Goal: Task Accomplishment & Management: Manage account settings

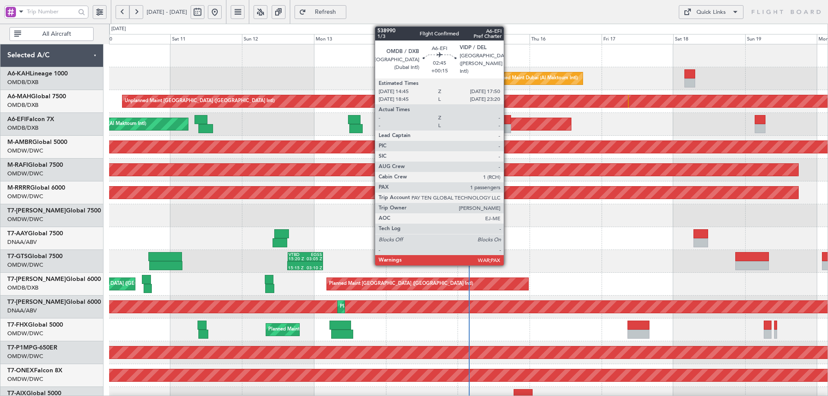
click at [508, 118] on div at bounding box center [506, 119] width 9 height 9
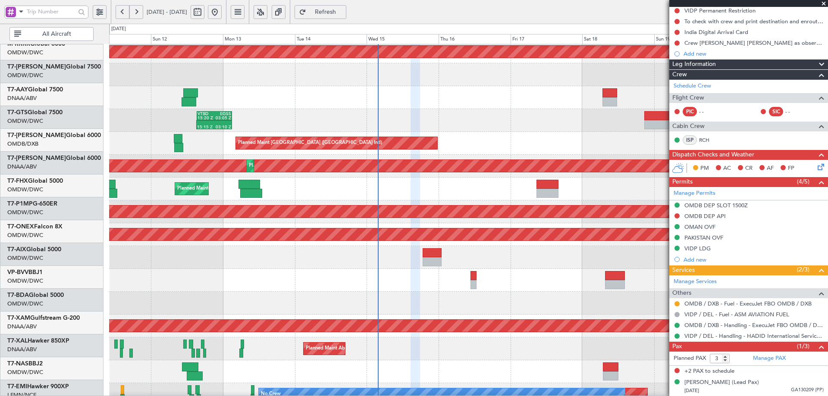
scroll to position [145, 0]
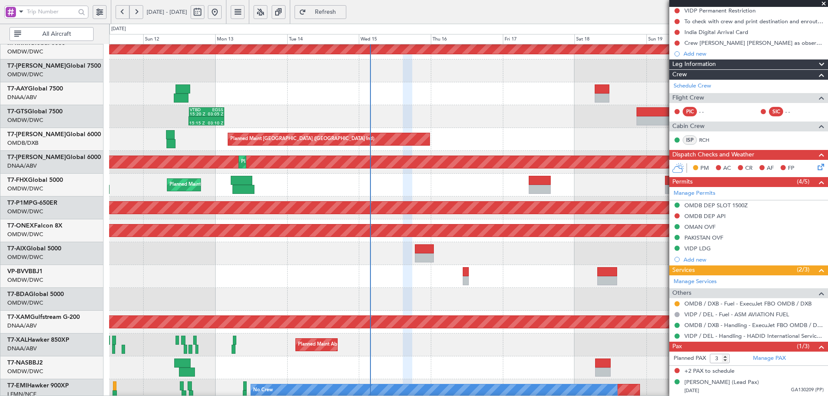
click at [301, 92] on div at bounding box center [468, 93] width 719 height 23
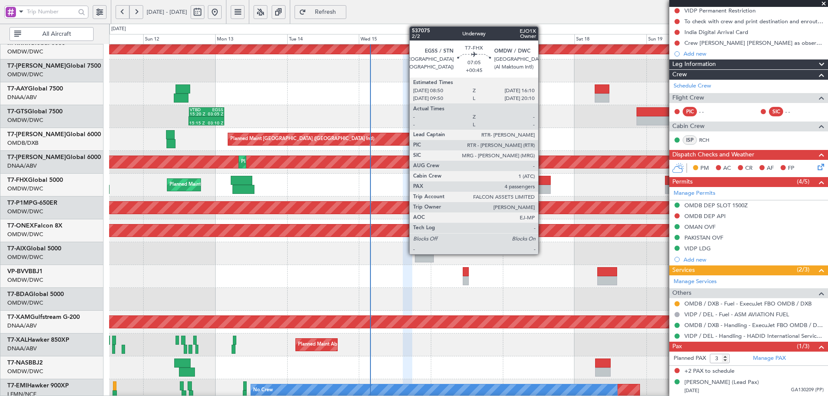
click at [542, 187] on div at bounding box center [540, 189] width 22 height 9
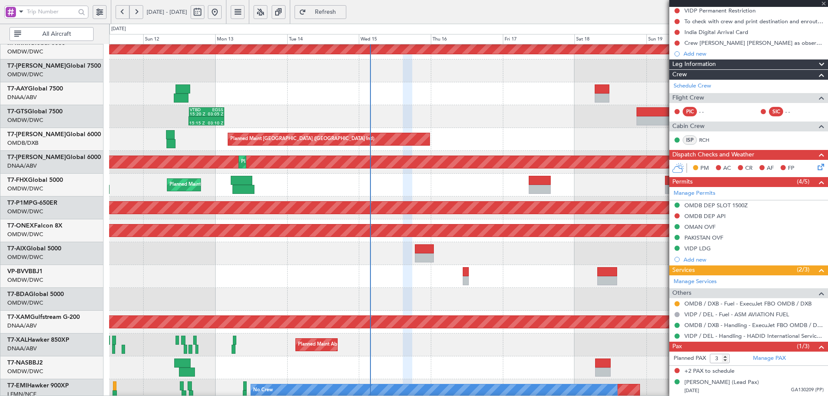
type input "+00:45"
type input "4"
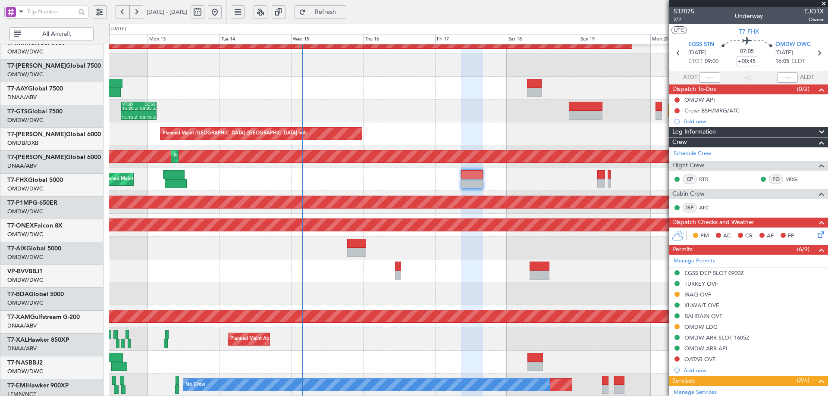
scroll to position [151, 0]
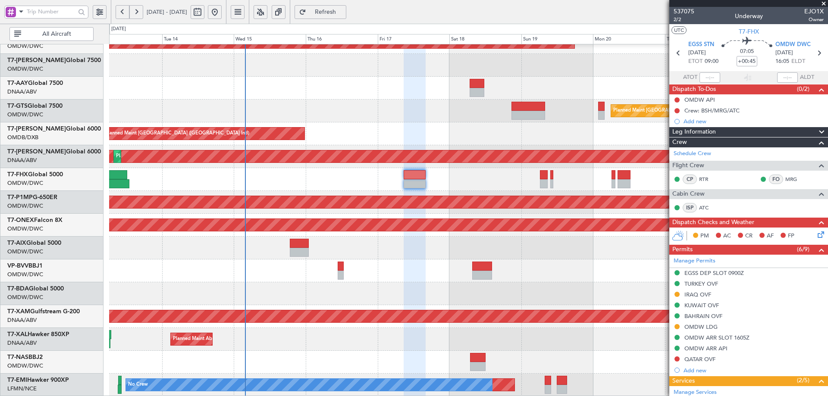
click at [400, 246] on div "Planned Maint Dubai (Al Maktoum Intl) Planned Maint [GEOGRAPHIC_DATA] (Al Makto…" at bounding box center [468, 145] width 719 height 503
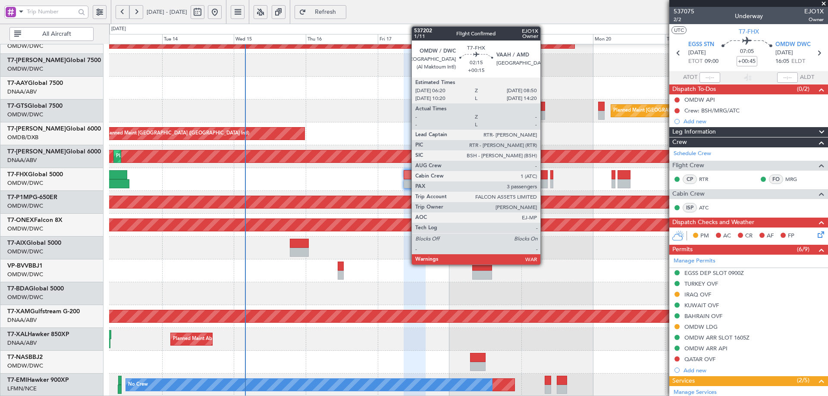
click at [544, 176] on div at bounding box center [544, 174] width 8 height 9
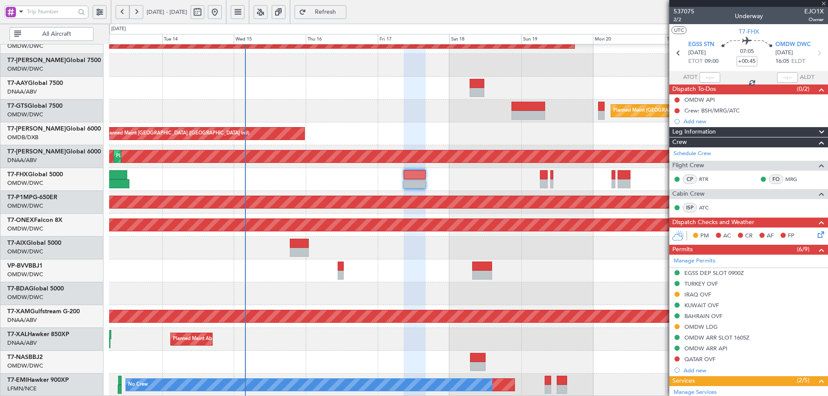
type input "+00:15"
type input "3"
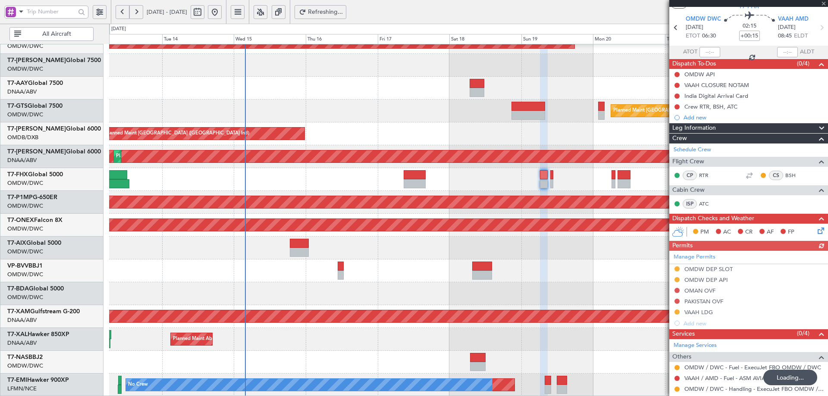
scroll to position [43, 0]
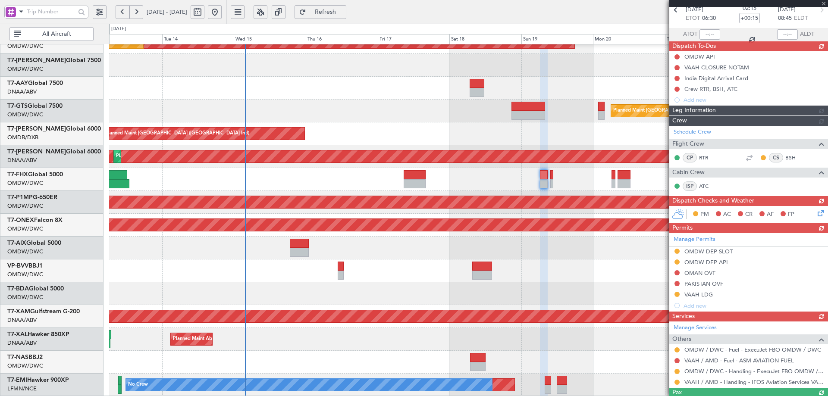
click at [719, 250] on div "Manage Permits OMDW DEP SLOT OMDW DEP API OMAN OVF PAKISTAN OVF VAAH LDG Add new" at bounding box center [748, 272] width 159 height 78
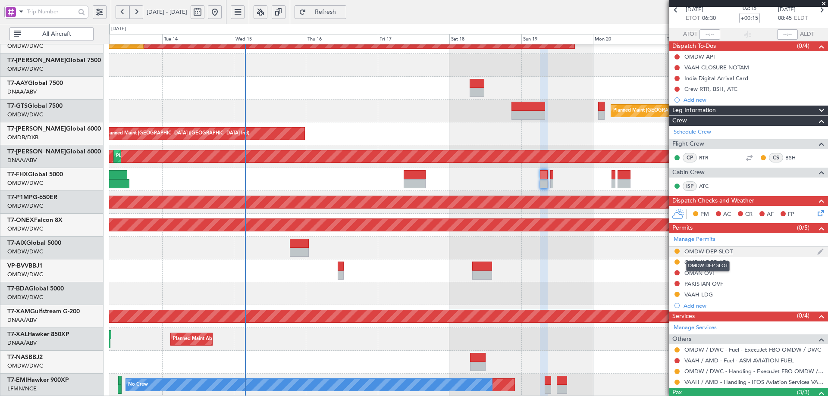
click at [729, 253] on div "OMDW DEP SLOT" at bounding box center [709, 251] width 48 height 7
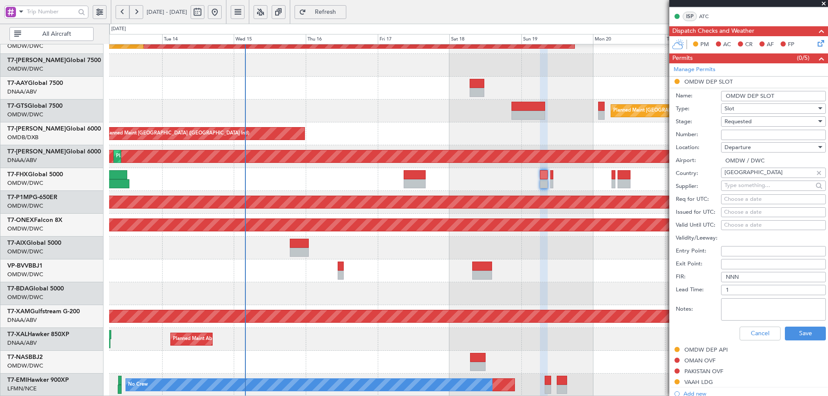
scroll to position [216, 0]
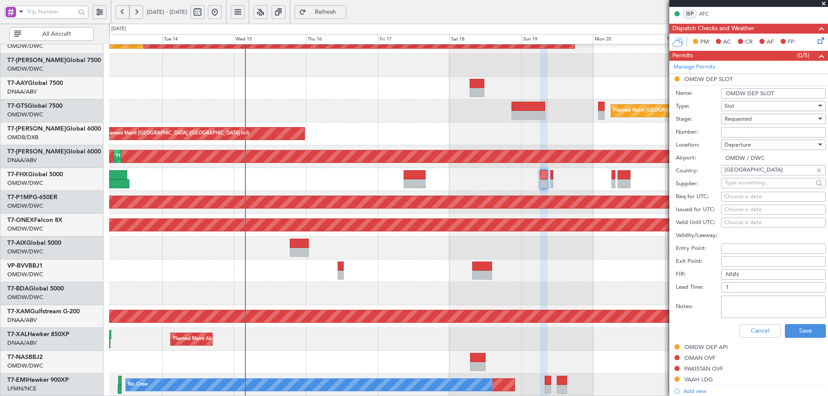
click at [739, 131] on input "Number:" at bounding box center [773, 132] width 105 height 10
paste input "EJO123"
type input "EJO123"
click at [745, 121] on span "Requested" at bounding box center [738, 119] width 27 height 8
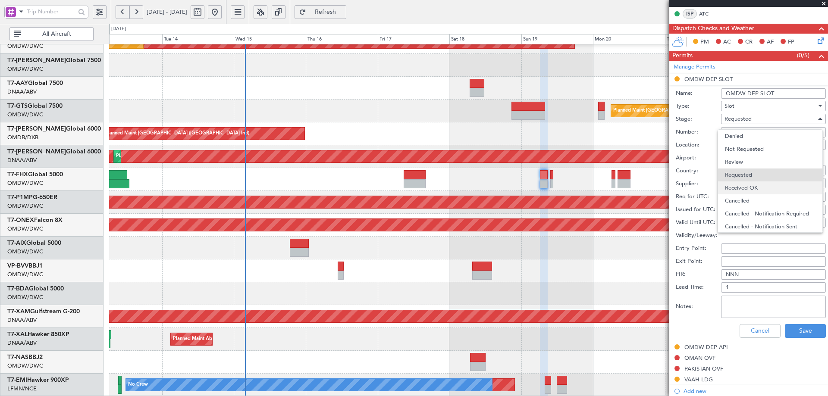
scroll to position [4, 0]
click at [741, 185] on span "Received OK" at bounding box center [770, 184] width 91 height 13
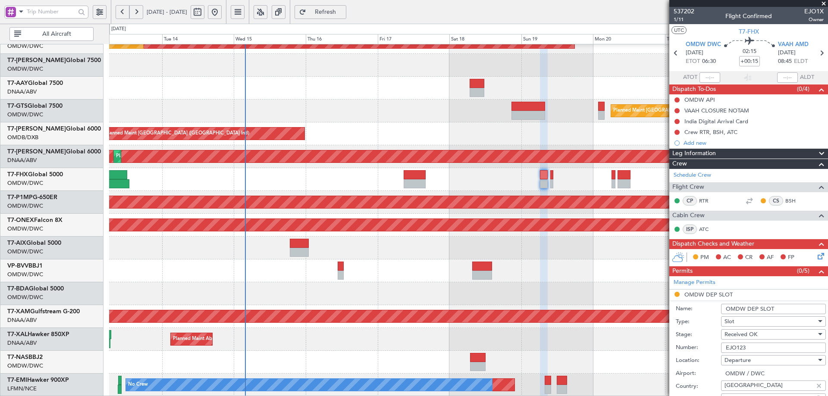
scroll to position [259, 0]
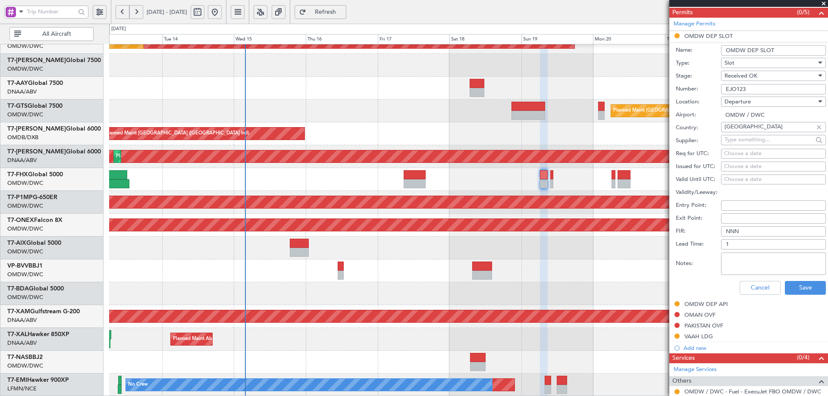
click at [737, 153] on div "Choose a date" at bounding box center [773, 154] width 99 height 9
select select "10"
select select "2025"
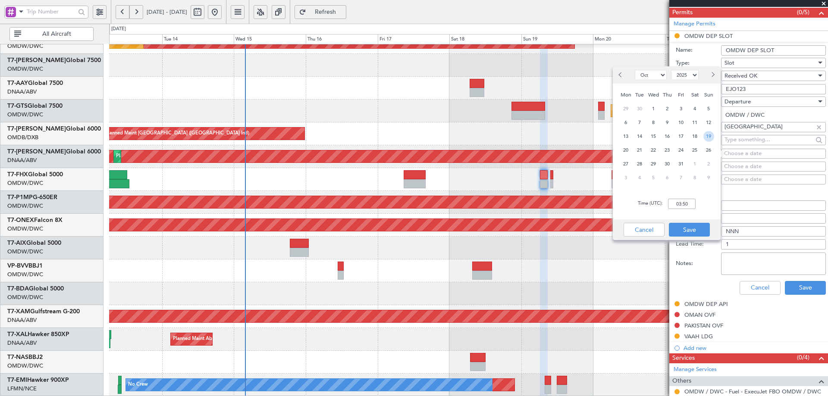
click at [707, 141] on span "19" at bounding box center [709, 136] width 11 height 11
click at [679, 203] on input "00:00" at bounding box center [682, 204] width 28 height 10
type input "06:30"
click at [692, 227] on button "Save" at bounding box center [689, 230] width 41 height 14
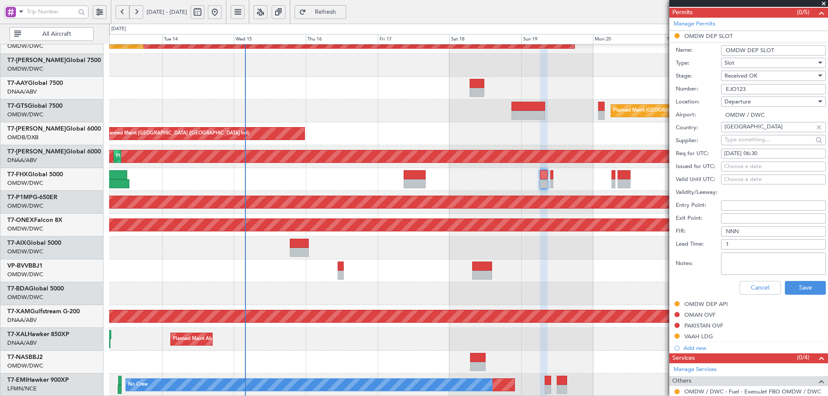
click at [745, 165] on div "Choose a date" at bounding box center [773, 167] width 99 height 9
select select "10"
select select "2025"
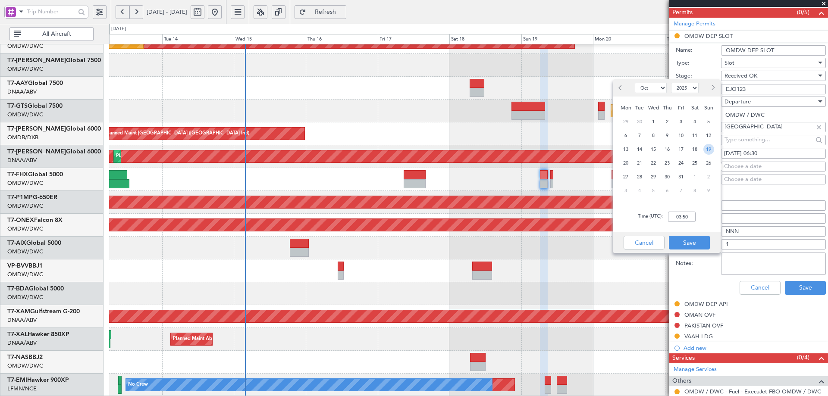
click at [708, 146] on span "19" at bounding box center [709, 149] width 11 height 11
click at [684, 222] on input "00:00" at bounding box center [682, 217] width 28 height 10
type input "06:30"
click at [688, 245] on button "Save" at bounding box center [689, 243] width 41 height 14
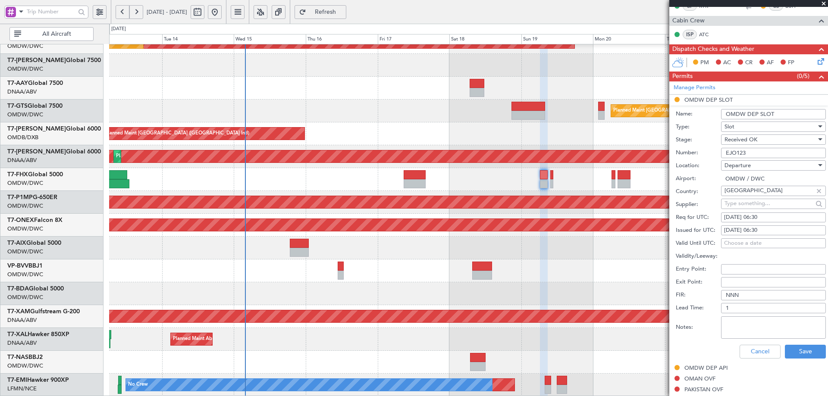
scroll to position [302, 0]
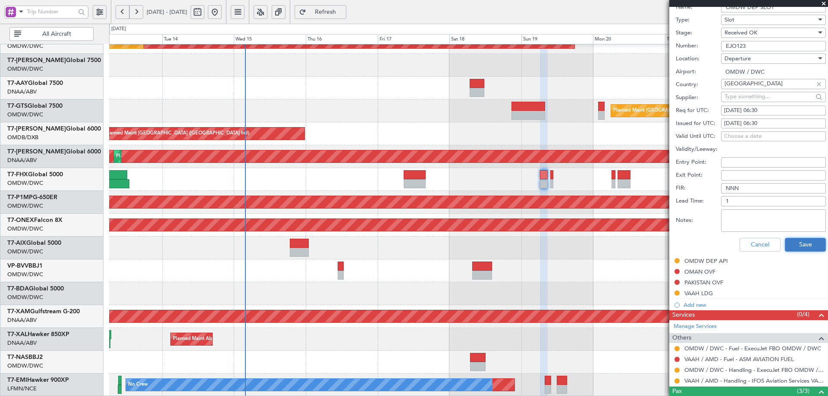
click at [805, 245] on button "Save" at bounding box center [805, 245] width 41 height 14
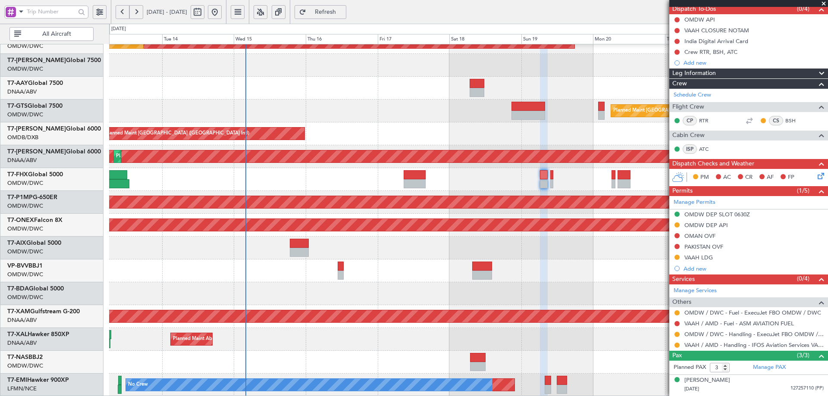
scroll to position [117, 0]
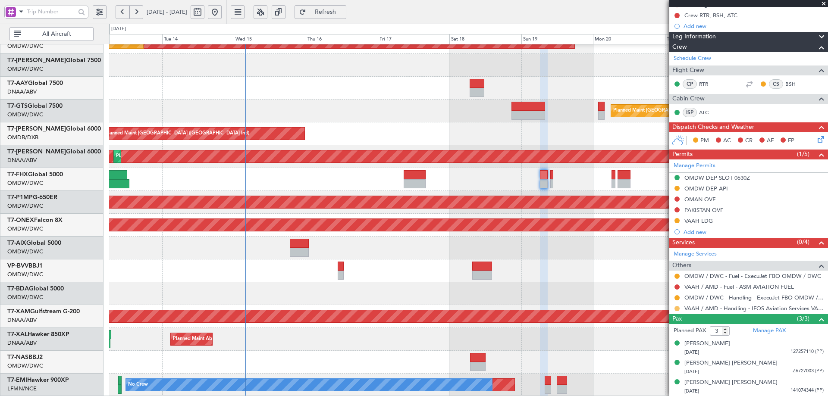
click at [675, 308] on button at bounding box center [677, 308] width 5 height 5
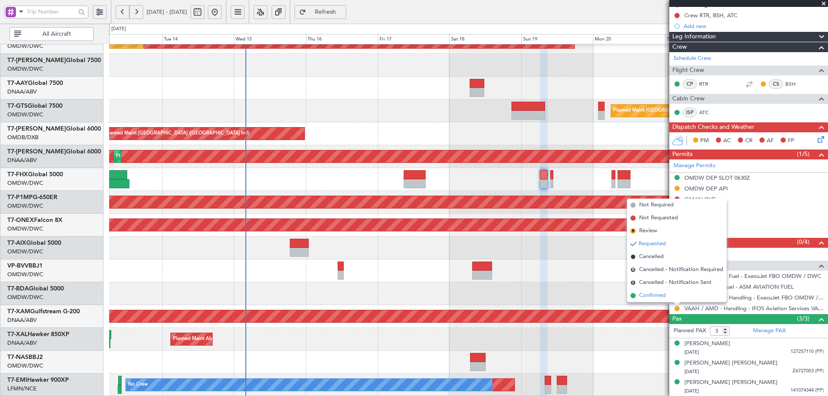
click at [648, 298] on span "Confirmed" at bounding box center [652, 296] width 27 height 9
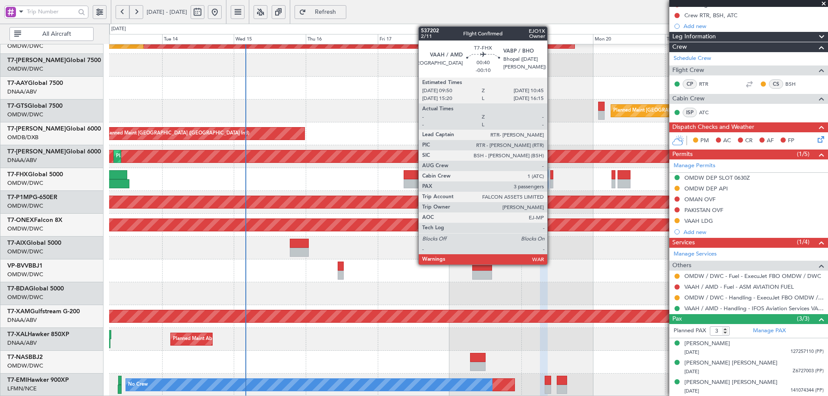
click at [551, 175] on div at bounding box center [551, 174] width 3 height 9
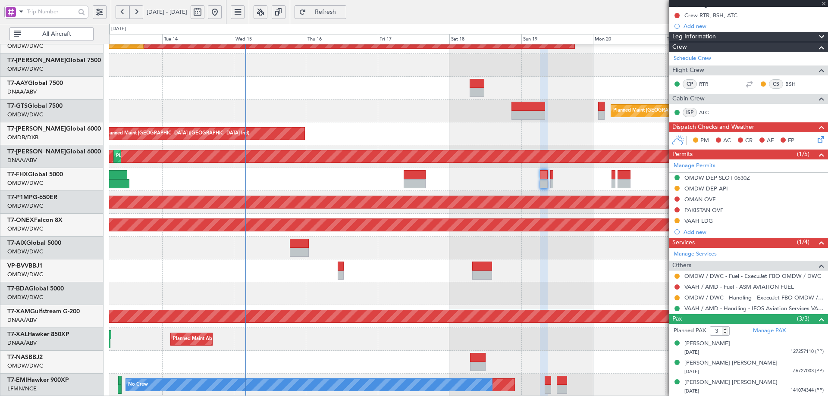
scroll to position [0, 0]
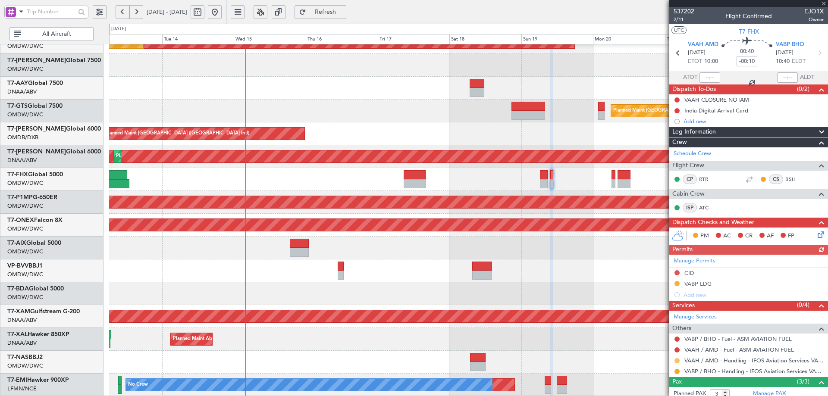
click at [676, 360] on button at bounding box center [677, 360] width 5 height 5
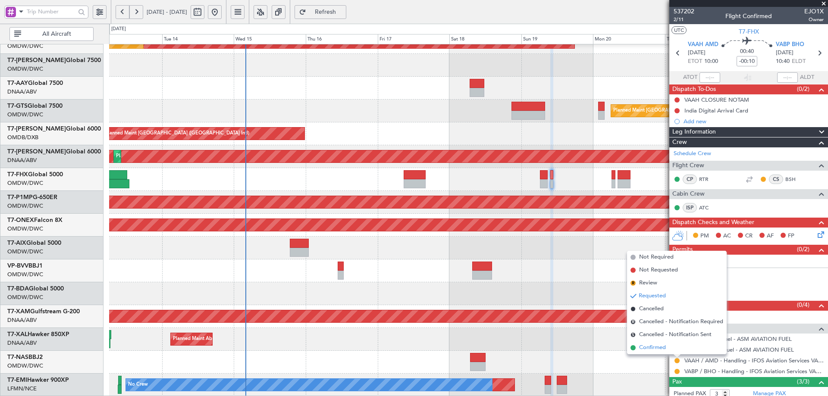
click at [662, 349] on span "Confirmed" at bounding box center [652, 348] width 27 height 9
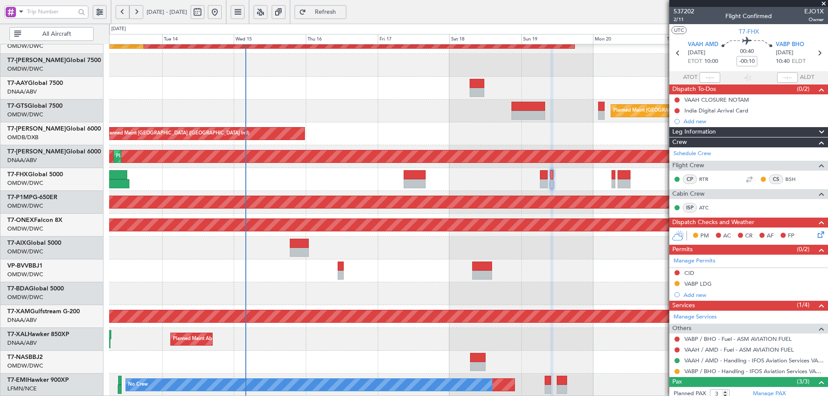
click at [680, 371] on div at bounding box center [677, 371] width 7 height 7
click at [676, 373] on button at bounding box center [677, 371] width 5 height 5
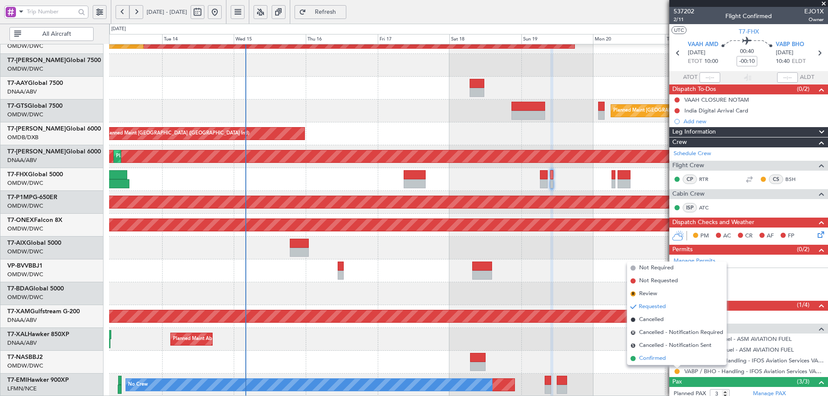
click at [665, 362] on span "Confirmed" at bounding box center [652, 359] width 27 height 9
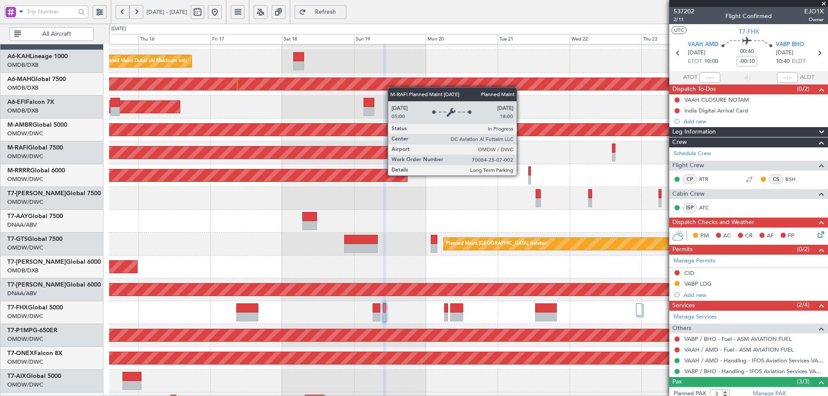
scroll to position [15, 0]
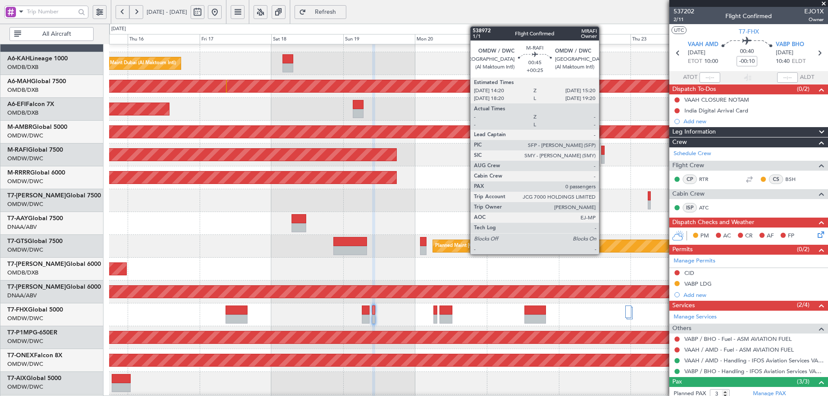
click at [603, 153] on div at bounding box center [602, 150] width 3 height 9
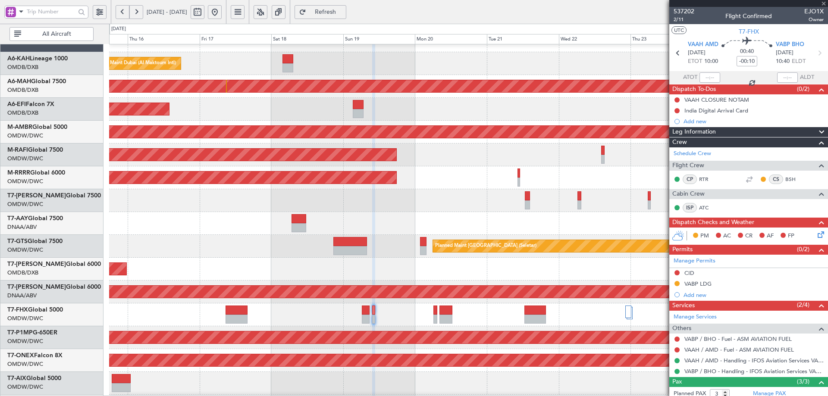
type input "+00:25"
type input "0"
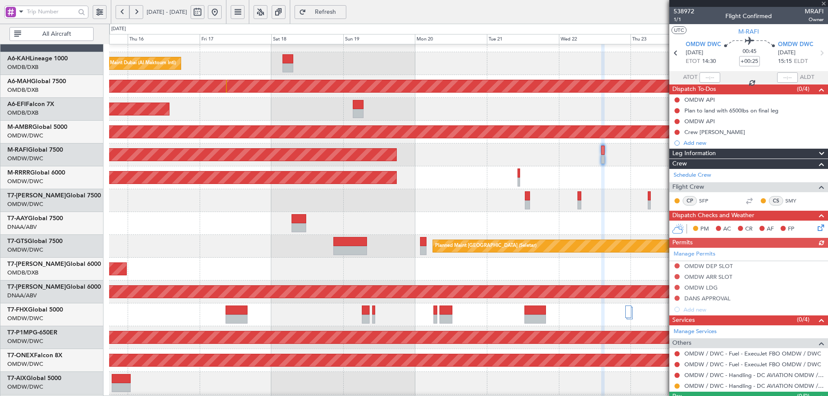
scroll to position [19, 0]
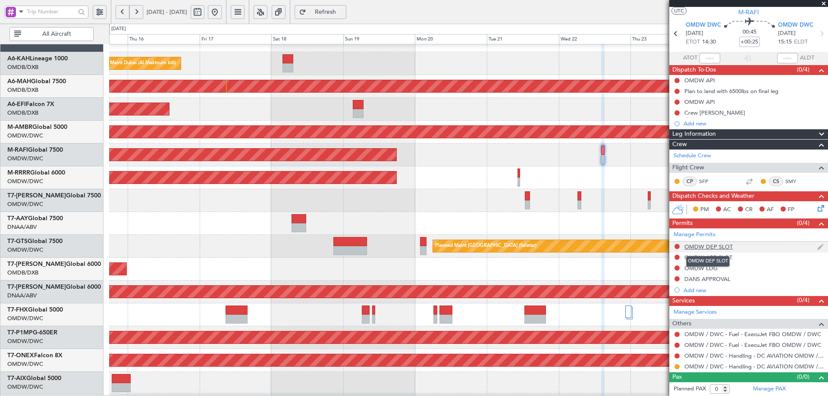
click at [716, 248] on div "OMDW DEP SLOT" at bounding box center [709, 246] width 48 height 7
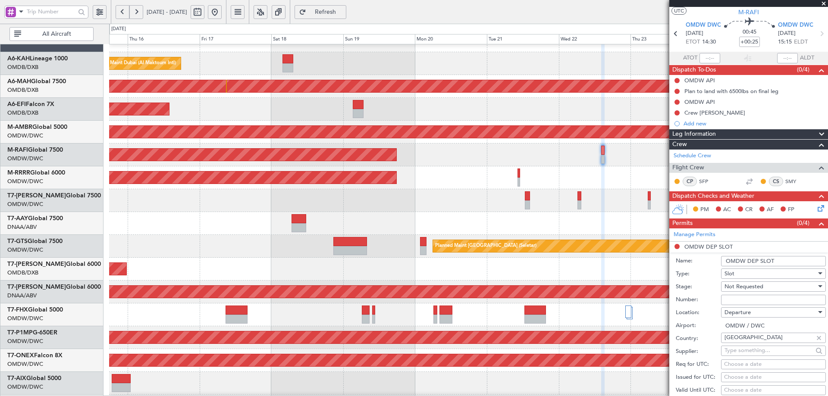
click at [748, 300] on input "Number:" at bounding box center [773, 300] width 105 height 10
paste input "DCA471"
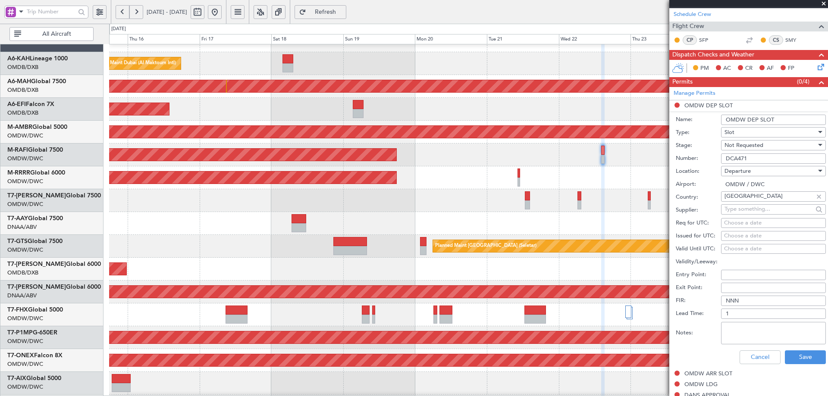
scroll to position [173, 0]
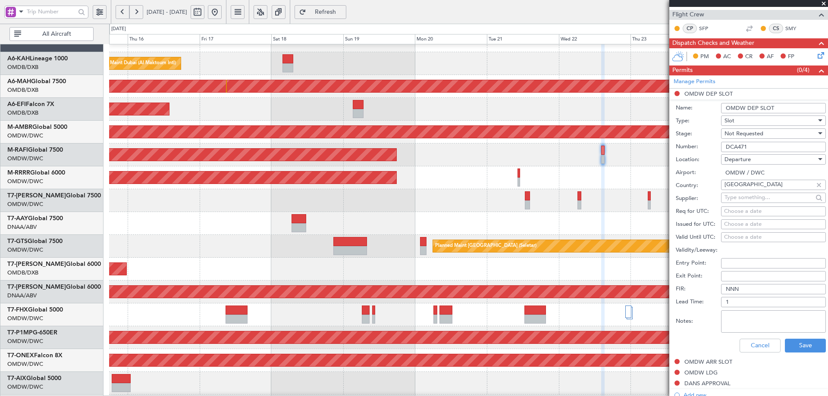
type input "DCA471"
click at [734, 211] on div "Choose a date" at bounding box center [773, 211] width 99 height 9
select select "10"
select select "2025"
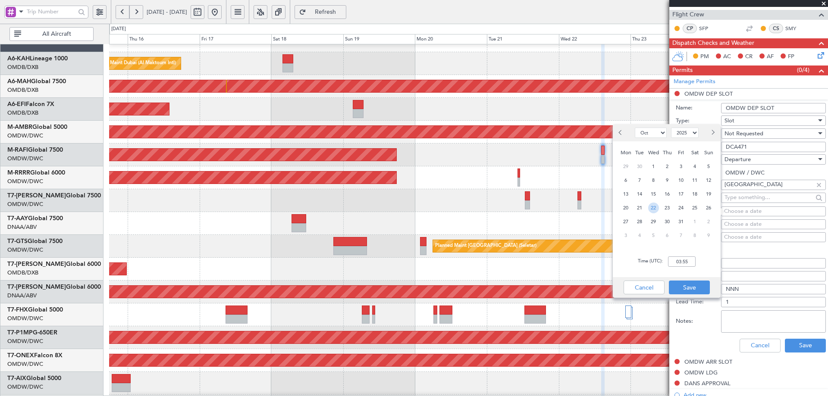
click at [653, 207] on span "22" at bounding box center [653, 208] width 11 height 11
click at [676, 266] on input "00:00" at bounding box center [682, 262] width 28 height 10
type input "14:30"
click at [699, 289] on button "Save" at bounding box center [689, 288] width 41 height 14
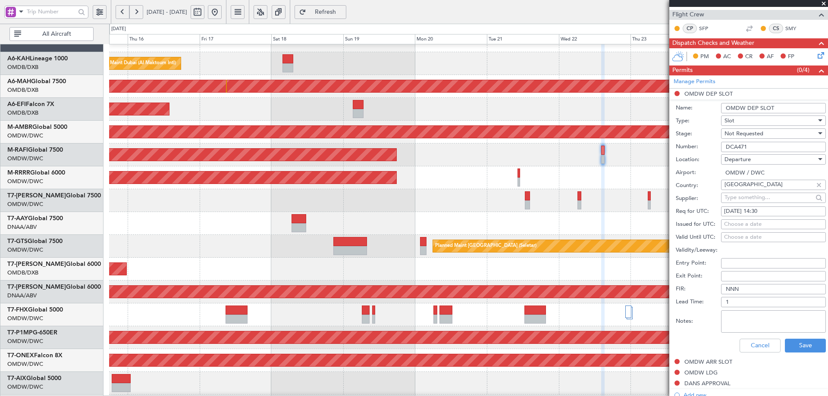
click at [730, 227] on div "Choose a date" at bounding box center [773, 224] width 99 height 9
select select "10"
select select "2025"
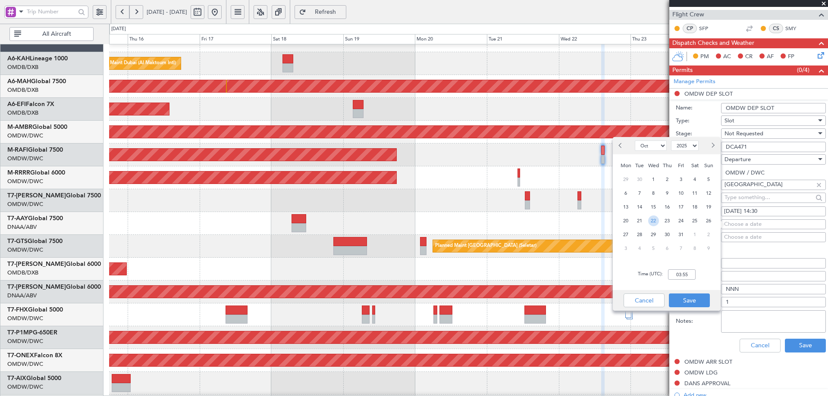
click at [655, 221] on span "22" at bounding box center [653, 221] width 11 height 11
click at [679, 274] on input "00:00" at bounding box center [682, 275] width 28 height 10
type input "1430"
click at [688, 300] on button "Save" at bounding box center [689, 301] width 41 height 14
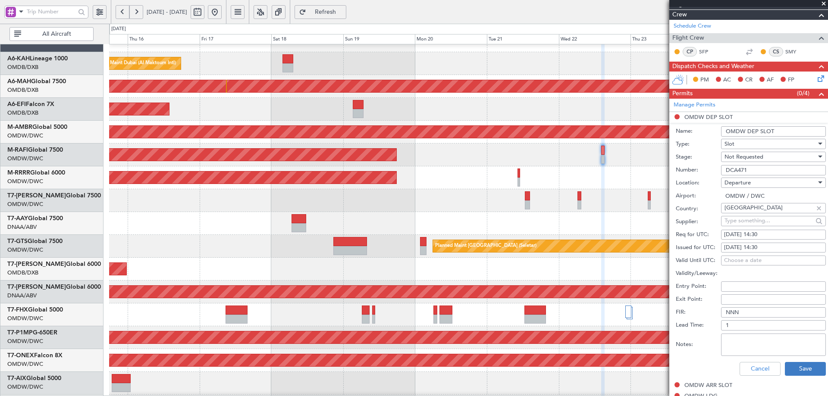
scroll to position [259, 0]
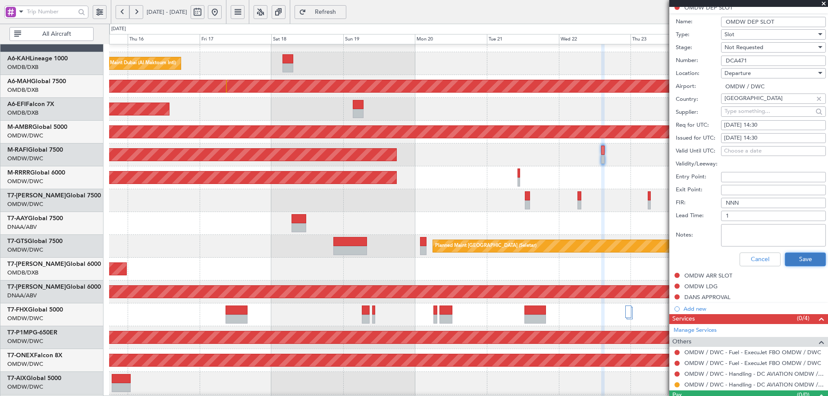
click at [805, 260] on button "Save" at bounding box center [805, 260] width 41 height 14
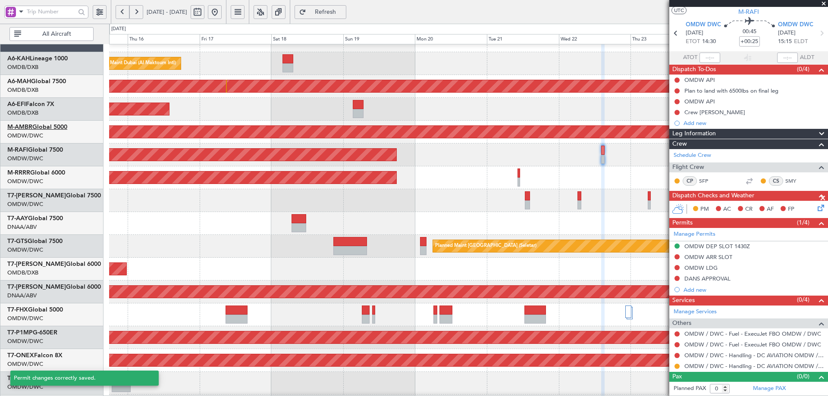
scroll to position [1, 0]
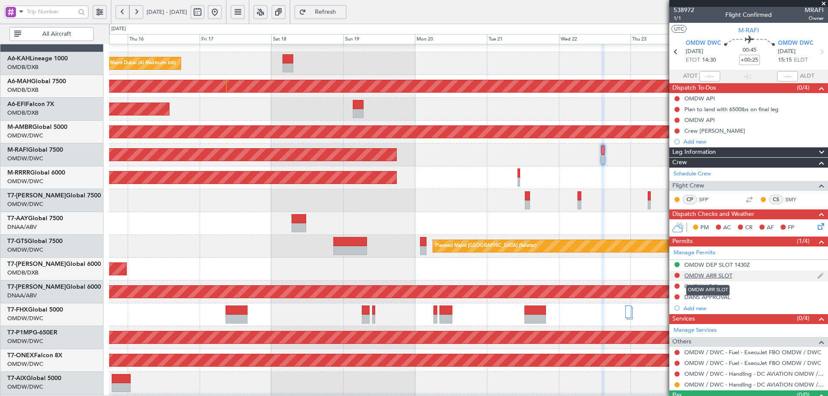
click at [715, 276] on div "OMDW ARR SLOT" at bounding box center [709, 275] width 48 height 7
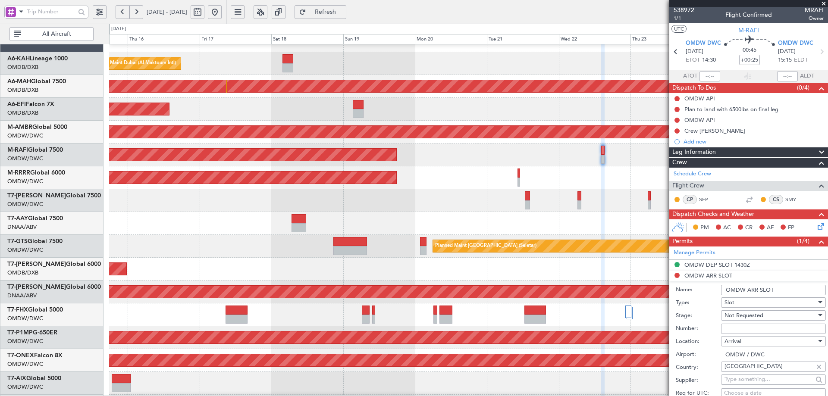
click at [729, 332] on input "Number:" at bounding box center [773, 329] width 105 height 10
paste input "DCA471"
type input "DCA471"
click at [739, 317] on span "Not Requested" at bounding box center [744, 316] width 39 height 8
click at [736, 383] on span "Received OK" at bounding box center [770, 384] width 91 height 13
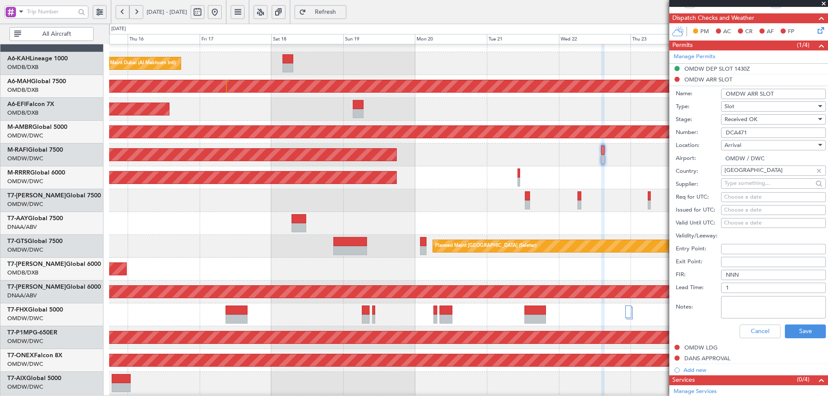
scroll to position [217, 0]
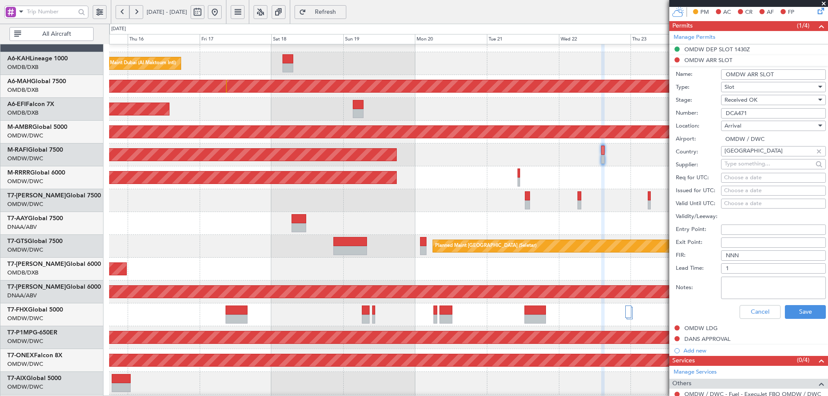
click at [728, 176] on div "Choose a date" at bounding box center [773, 178] width 99 height 9
select select "10"
select select "2025"
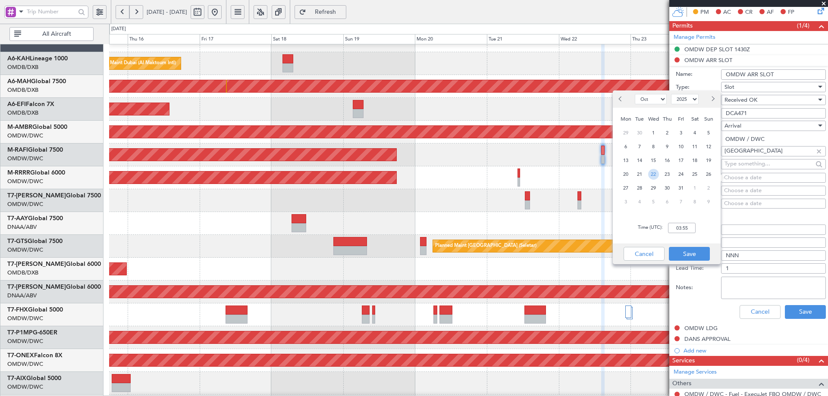
click at [655, 176] on span "22" at bounding box center [653, 174] width 11 height 11
click at [684, 232] on input "00:00" at bounding box center [682, 228] width 28 height 10
type input "15:15"
click at [680, 252] on button "Save" at bounding box center [689, 254] width 41 height 14
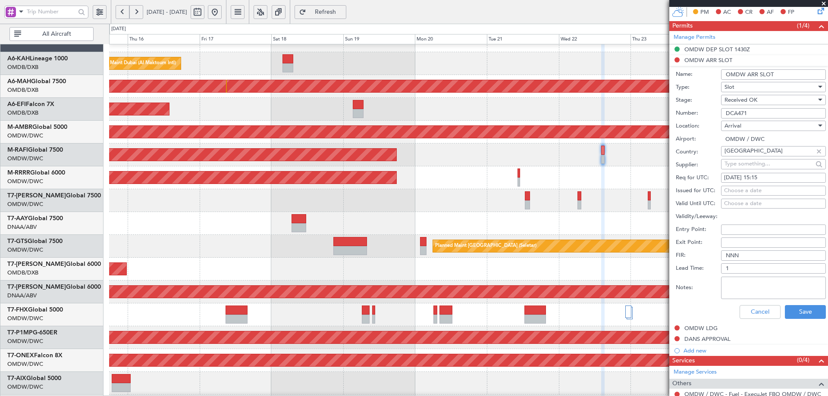
click at [754, 193] on div "Choose a date" at bounding box center [773, 191] width 99 height 9
select select "10"
select select "2025"
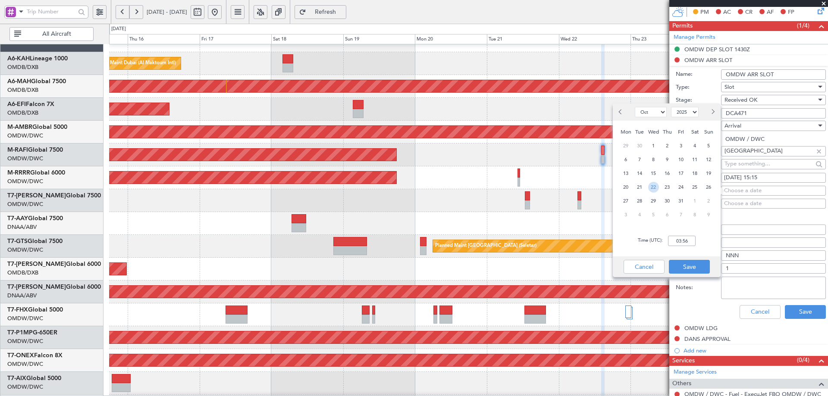
click at [653, 188] on span "22" at bounding box center [653, 187] width 11 height 11
click at [684, 239] on input "00:00" at bounding box center [682, 241] width 28 height 10
type input "15:15"
click at [684, 269] on button "Save" at bounding box center [689, 267] width 41 height 14
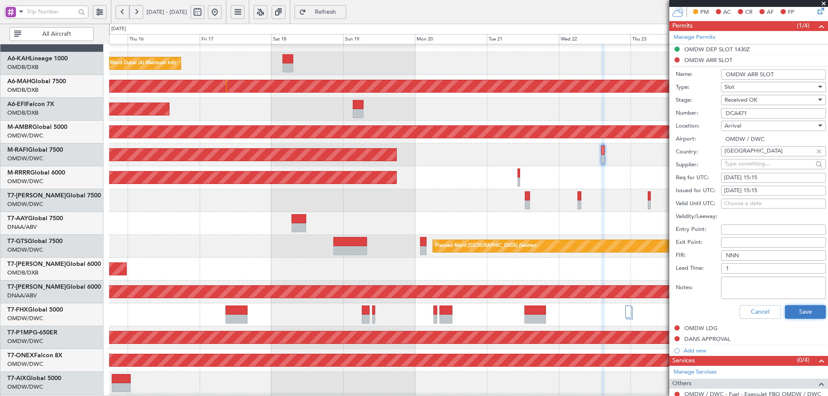
click at [801, 314] on button "Save" at bounding box center [805, 312] width 41 height 14
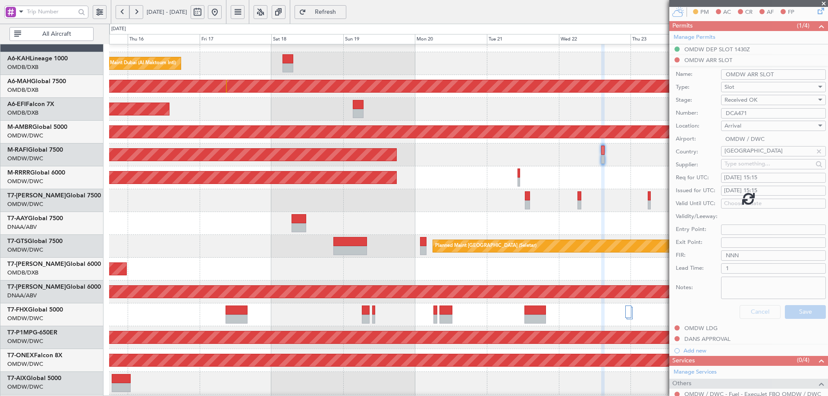
scroll to position [19, 0]
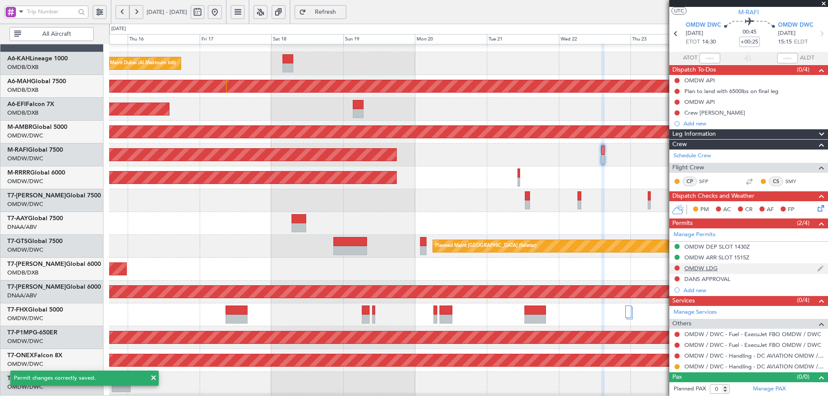
click at [709, 269] on div "OMDW LDG" at bounding box center [701, 268] width 33 height 7
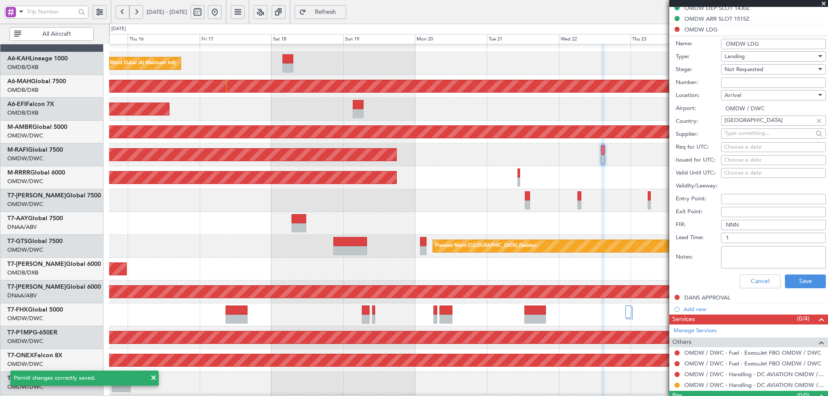
scroll to position [277, 0]
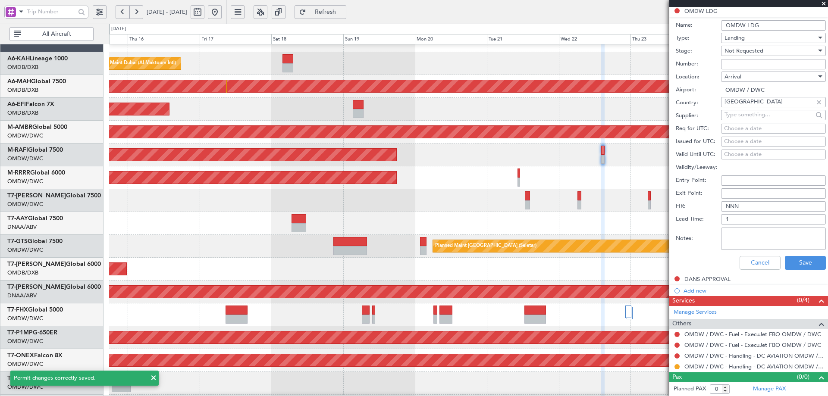
click at [739, 60] on input "Number:" at bounding box center [773, 64] width 105 height 10
paste input "LP/2025/14193"
type input "LP/2025/14193"
click at [751, 51] on span "Not Requested" at bounding box center [744, 51] width 39 height 8
click at [753, 121] on span "Received OK" at bounding box center [770, 119] width 91 height 13
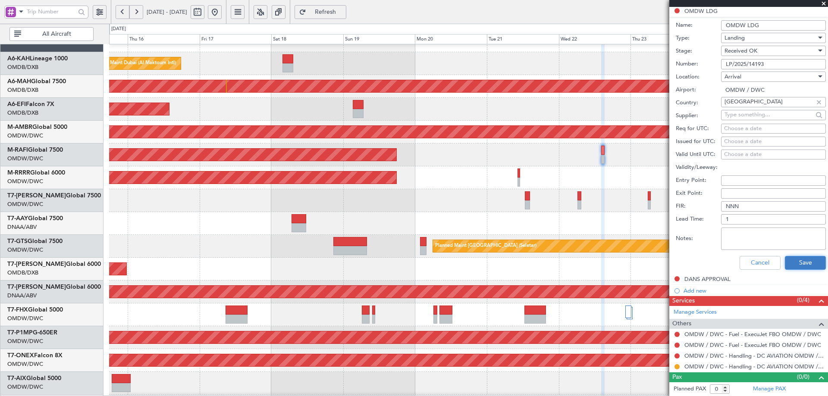
click at [795, 267] on button "Save" at bounding box center [805, 263] width 41 height 14
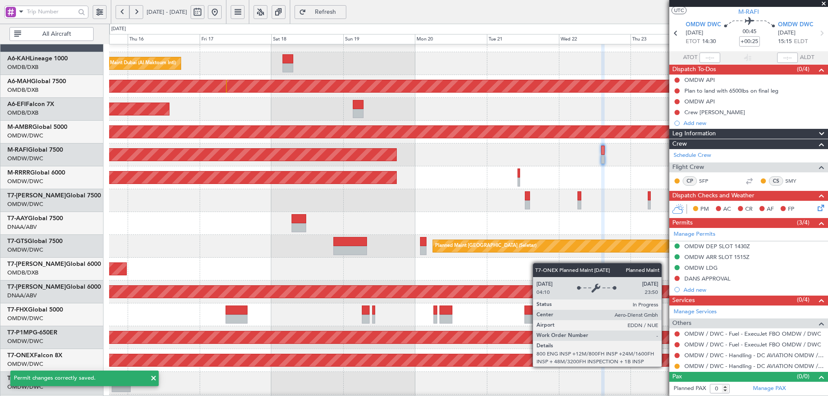
scroll to position [19, 0]
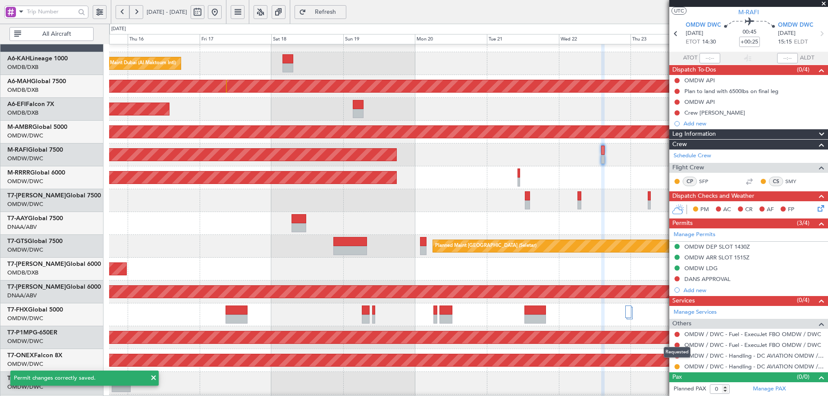
click at [675, 369] on button at bounding box center [677, 366] width 5 height 5
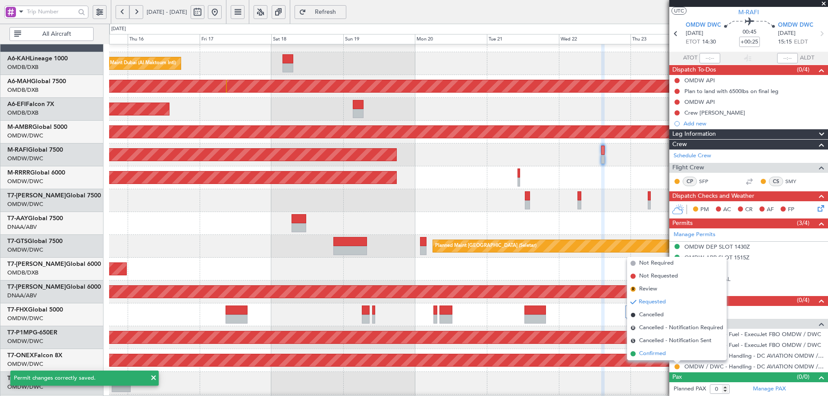
click at [646, 357] on span "Confirmed" at bounding box center [652, 354] width 27 height 9
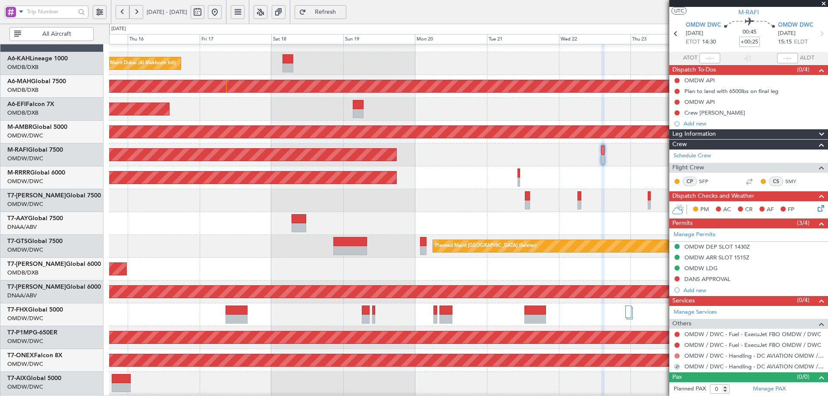
click at [677, 356] on button at bounding box center [677, 356] width 5 height 5
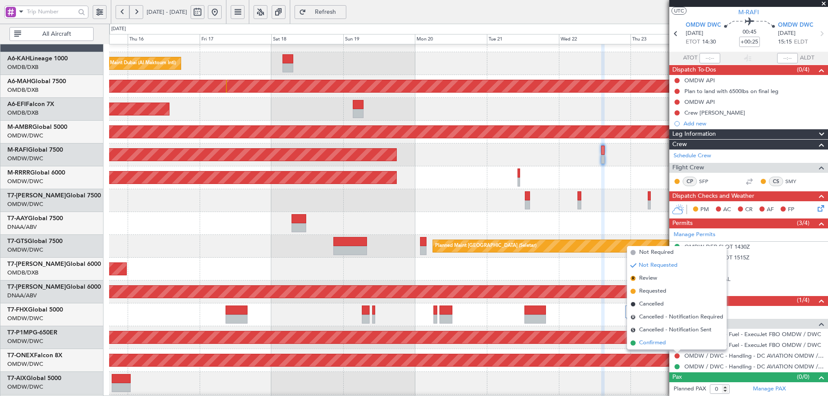
click at [662, 344] on span "Confirmed" at bounding box center [652, 343] width 27 height 9
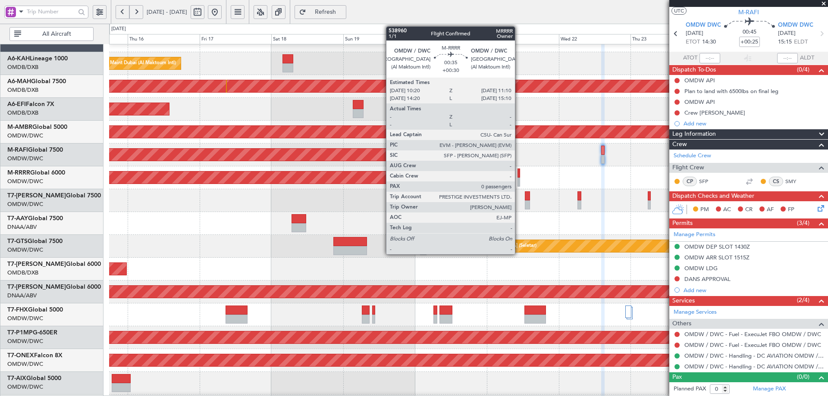
click at [519, 174] on div at bounding box center [519, 173] width 3 height 9
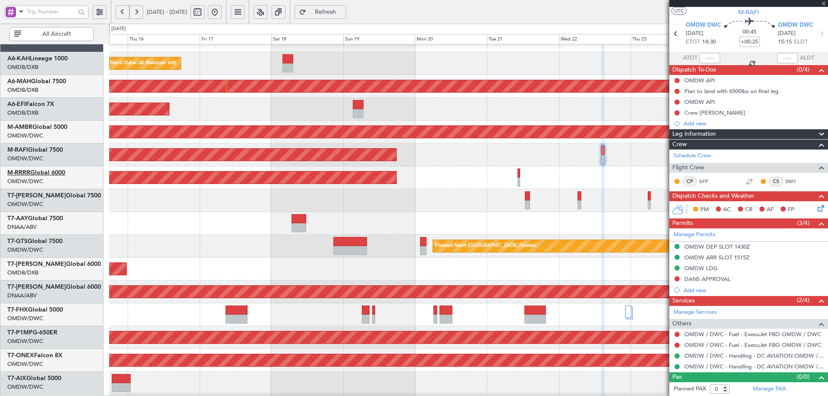
type input "+00:30"
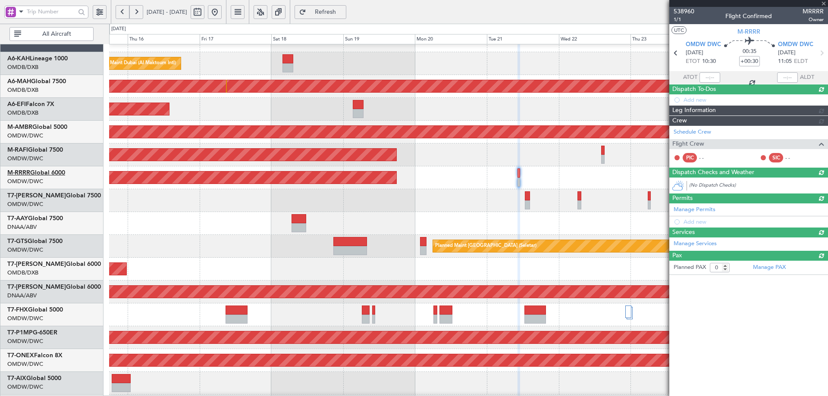
scroll to position [0, 0]
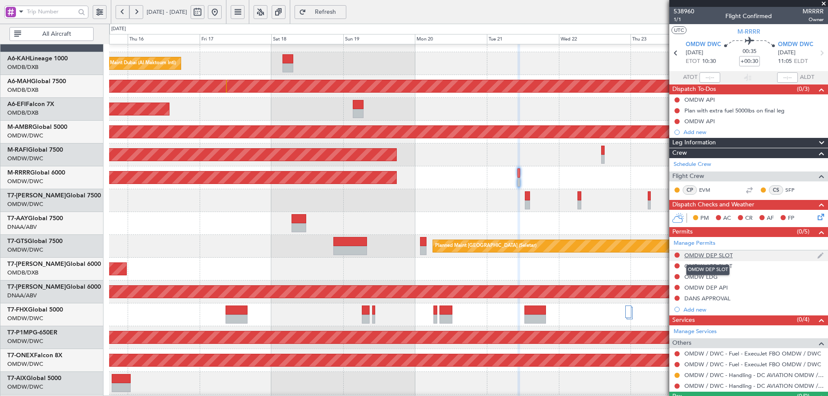
click at [724, 254] on div "OMDW DEP SLOT" at bounding box center [709, 255] width 48 height 7
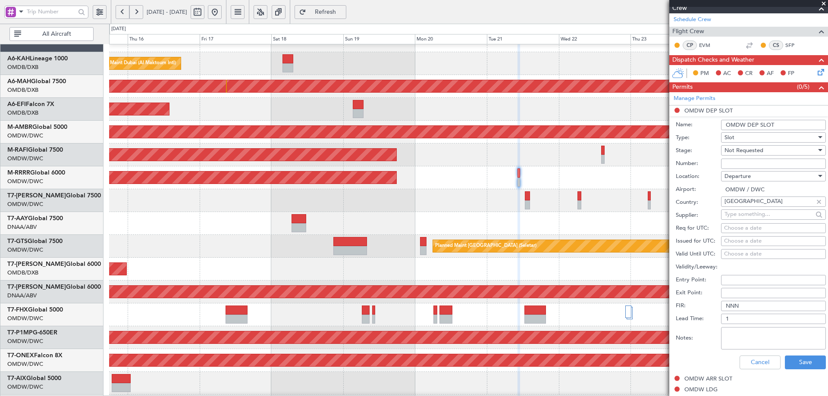
scroll to position [173, 0]
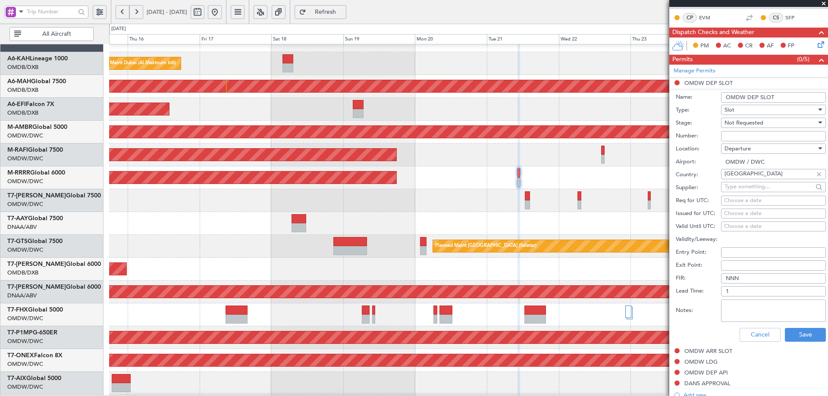
click at [737, 137] on input "Number:" at bounding box center [773, 136] width 105 height 10
paste input "DCA471"
type input "DCA471"
click at [748, 124] on span "Not Requested" at bounding box center [744, 123] width 39 height 8
click at [734, 192] on span "Received OK" at bounding box center [770, 191] width 91 height 13
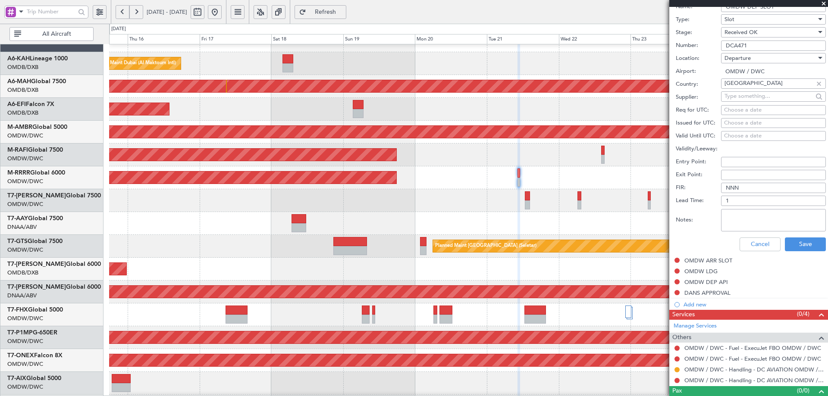
scroll to position [277, 0]
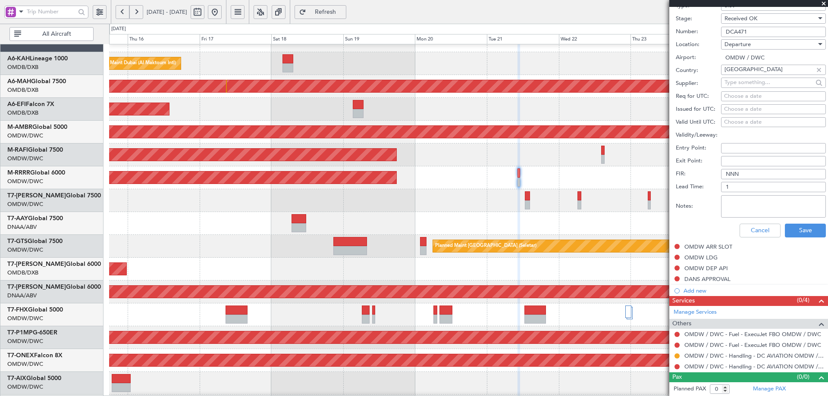
click at [735, 99] on div "Choose a date" at bounding box center [773, 96] width 99 height 9
select select "10"
select select "2025"
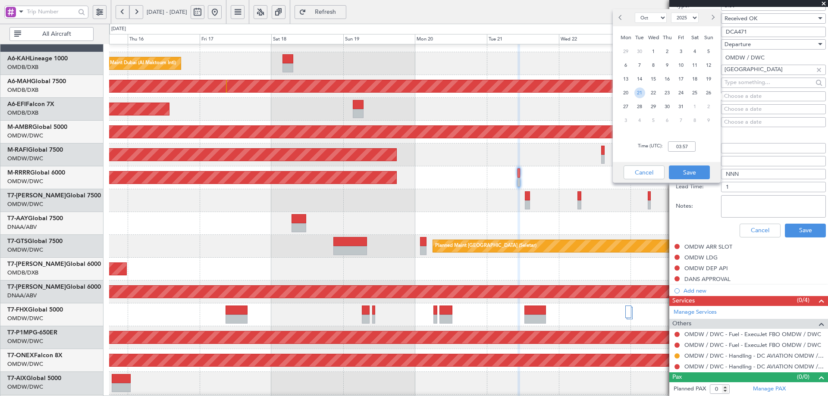
click at [641, 94] on span "21" at bounding box center [640, 93] width 11 height 11
click at [684, 147] on input "00:00" at bounding box center [682, 146] width 28 height 10
type input "10:30"
click at [679, 171] on button "Save" at bounding box center [689, 173] width 41 height 14
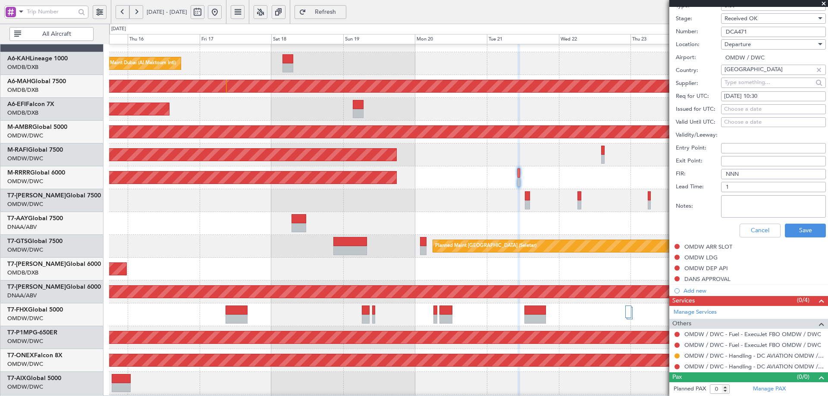
click at [731, 110] on div "Choose a date" at bounding box center [773, 109] width 99 height 9
select select "10"
select select "2025"
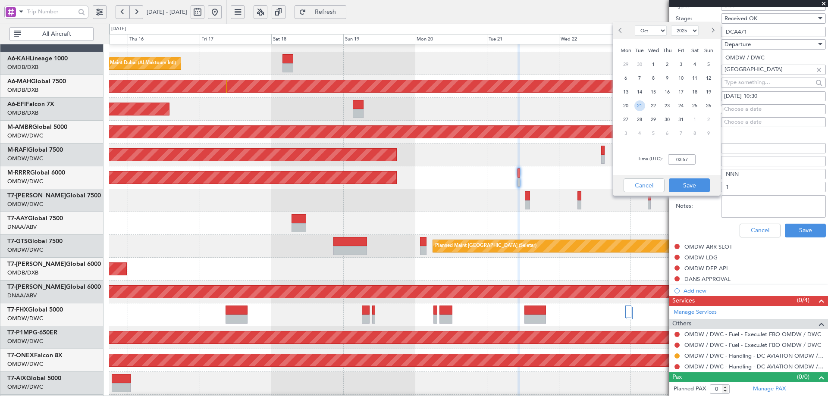
click at [640, 110] on span "21" at bounding box center [640, 106] width 11 height 11
click at [687, 162] on input "00:00" at bounding box center [682, 159] width 28 height 10
type input "10:30"
click at [677, 185] on button "Save" at bounding box center [689, 186] width 41 height 14
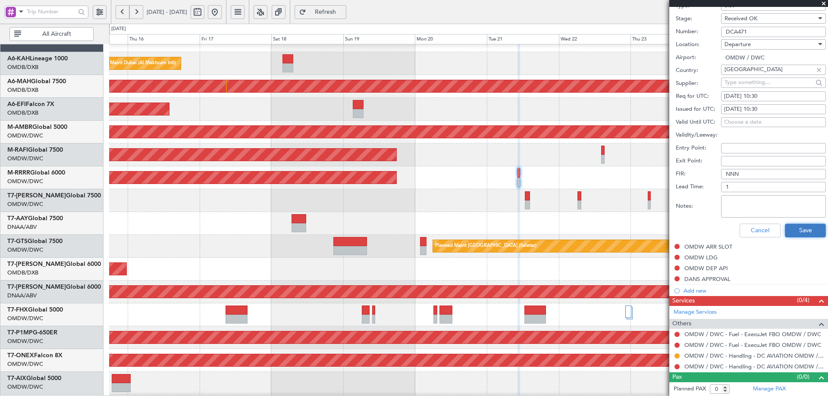
click at [798, 234] on button "Save" at bounding box center [805, 231] width 41 height 14
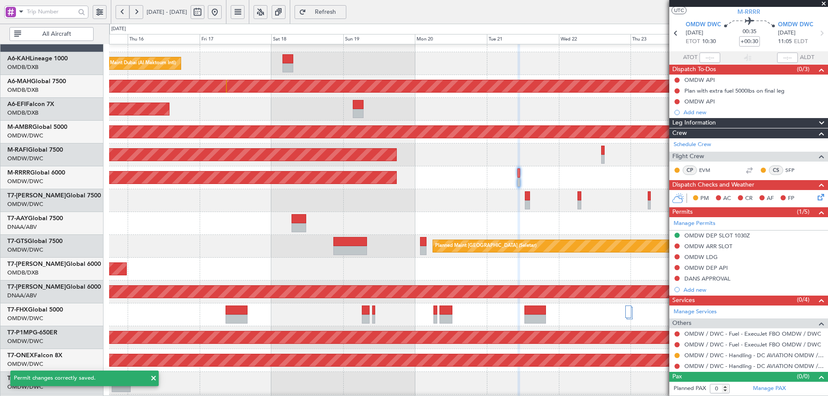
scroll to position [19, 0]
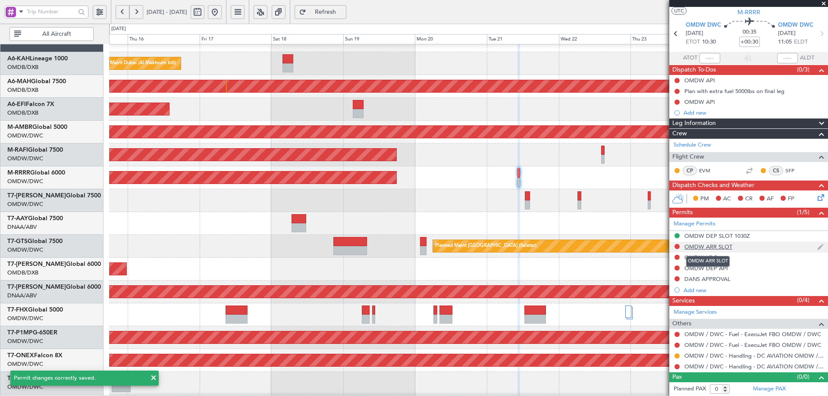
click at [716, 248] on div "OMDW ARR SLOT" at bounding box center [709, 246] width 48 height 7
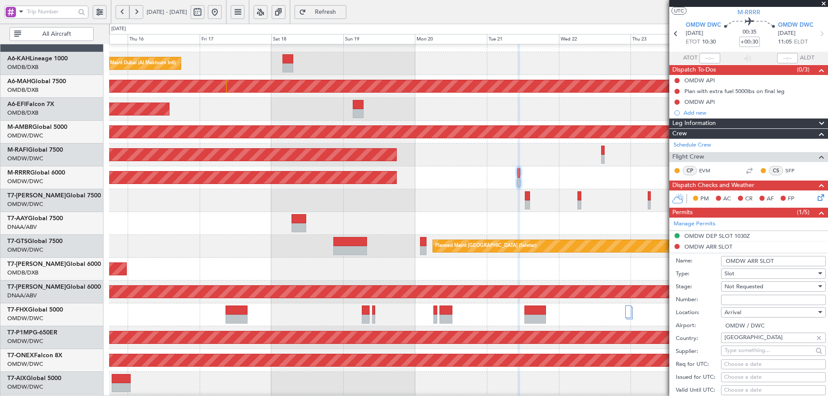
click at [757, 301] on input "Number:" at bounding box center [773, 300] width 105 height 10
paste input "KDCA471"
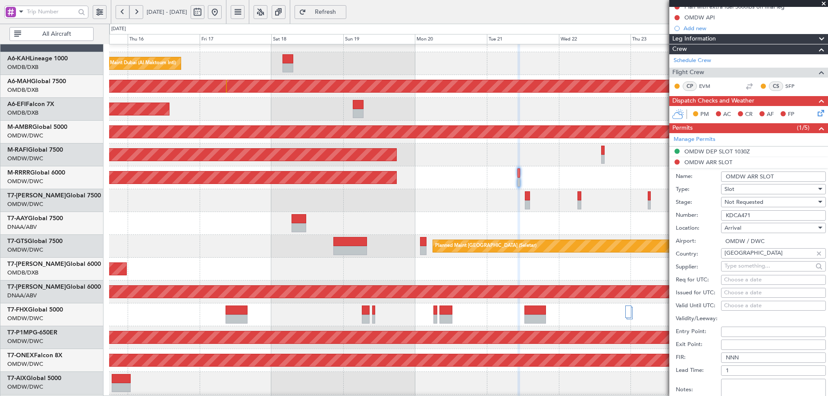
scroll to position [106, 0]
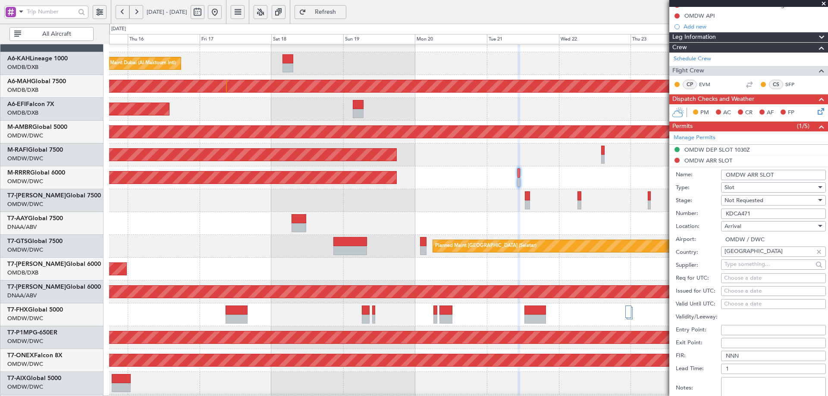
type input "KDCA471"
click at [763, 203] on span "Not Requested" at bounding box center [744, 201] width 39 height 8
click at [756, 267] on span "Received OK" at bounding box center [770, 269] width 91 height 13
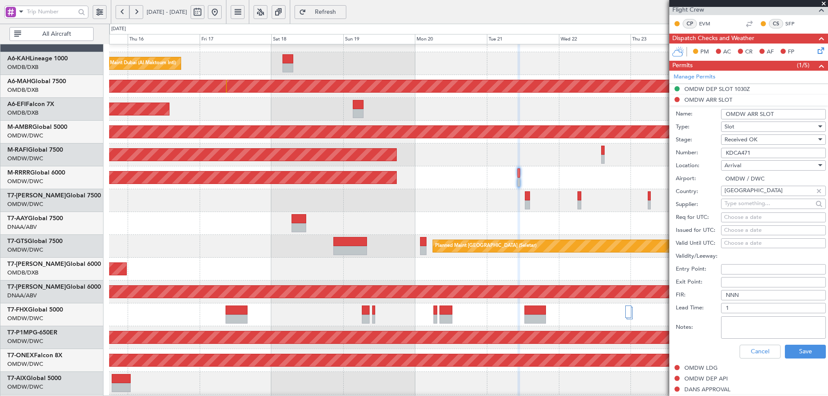
scroll to position [173, 0]
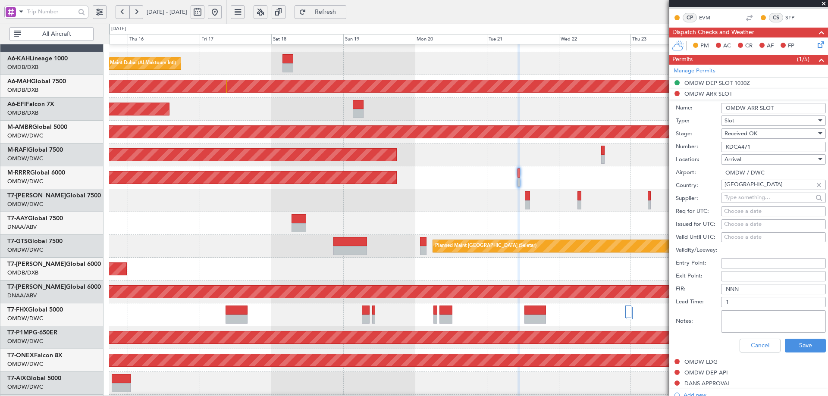
click at [738, 210] on div "Choose a date" at bounding box center [773, 211] width 99 height 9
select select "10"
select select "2025"
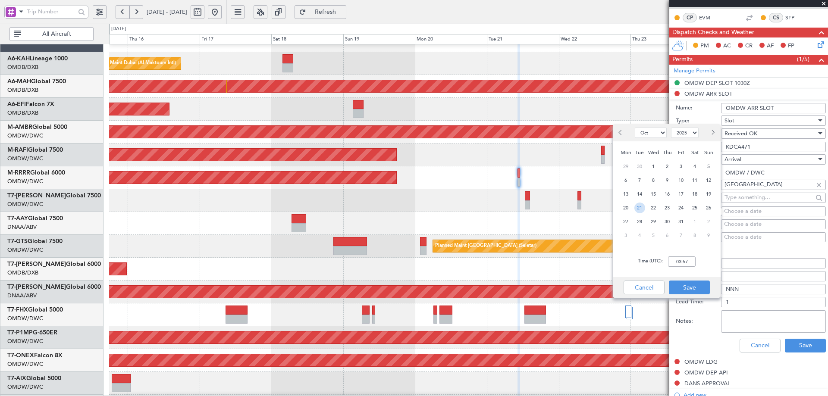
click at [639, 213] on span "21" at bounding box center [640, 208] width 11 height 11
click at [689, 260] on input "00:00" at bounding box center [682, 262] width 28 height 10
type input "11:05"
click at [687, 289] on button "Save" at bounding box center [689, 288] width 41 height 14
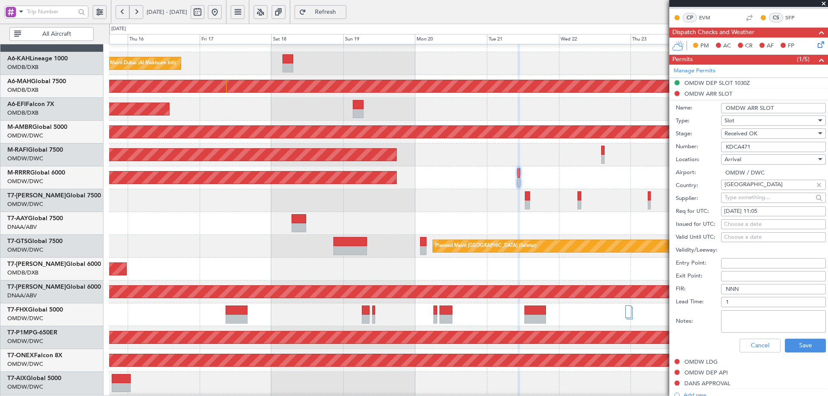
click at [745, 222] on div "Choose a date" at bounding box center [773, 224] width 99 height 9
select select "10"
select select "2025"
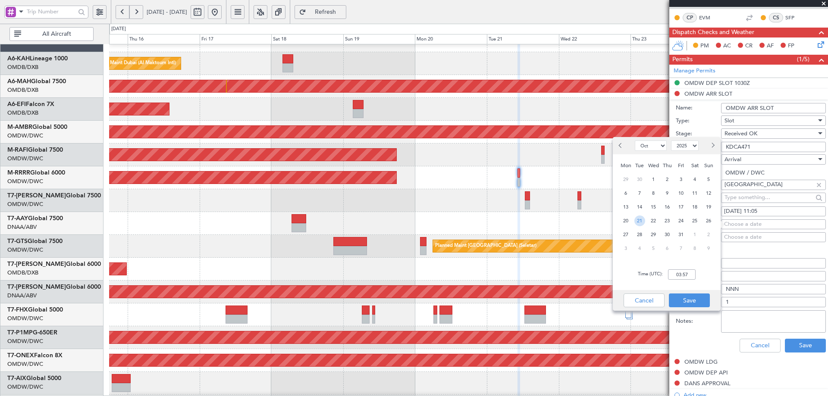
click at [638, 219] on span "21" at bounding box center [640, 221] width 11 height 11
click at [679, 273] on input "00:00" at bounding box center [682, 275] width 28 height 10
type input "11:05"
click at [692, 299] on button "Save" at bounding box center [689, 301] width 41 height 14
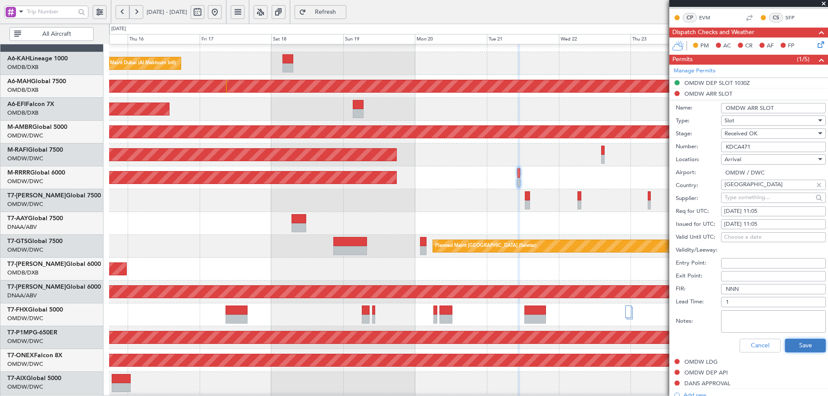
click at [790, 342] on button "Save" at bounding box center [805, 346] width 41 height 14
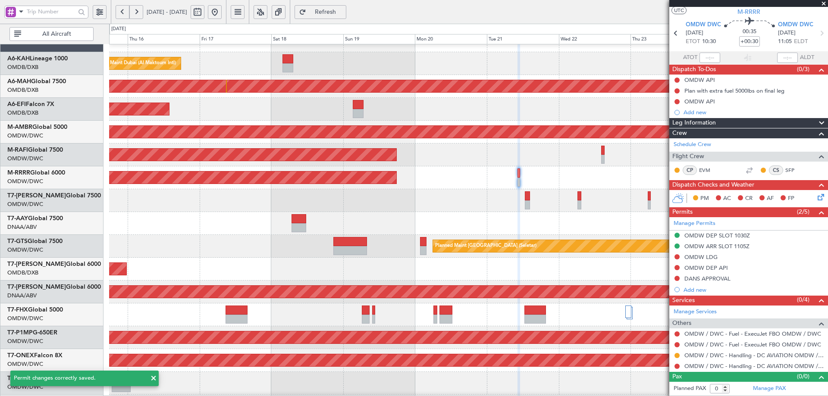
scroll to position [19, 0]
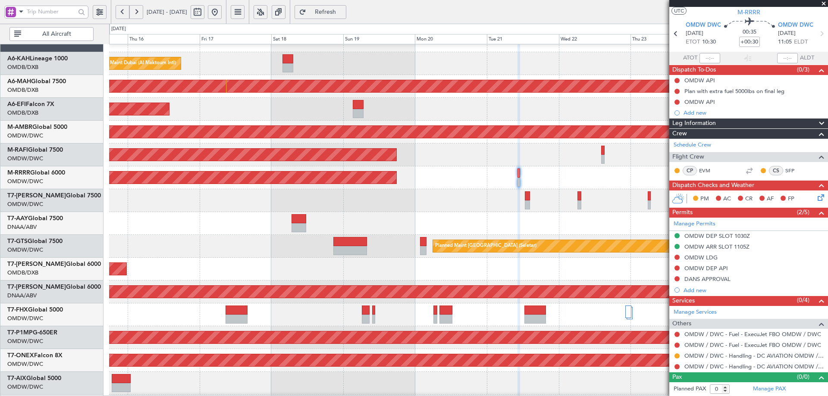
click at [690, 261] on mat-tooltip-component "OMDW LDG" at bounding box center [700, 272] width 43 height 23
click at [707, 259] on div "OMDW LDG" at bounding box center [701, 257] width 33 height 7
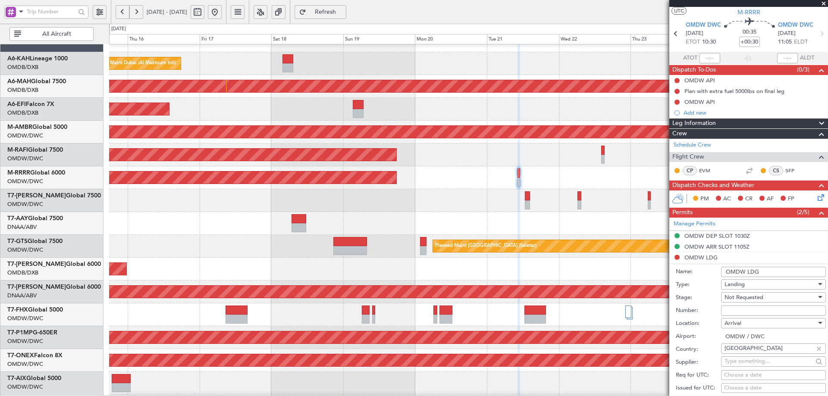
scroll to position [173, 0]
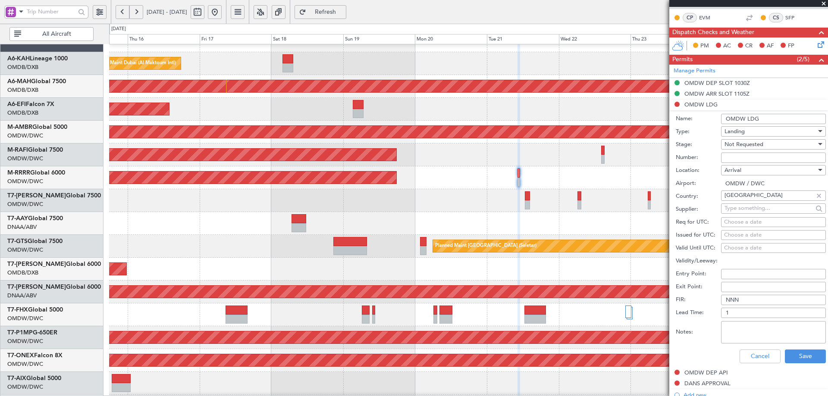
click at [734, 155] on input "Number:" at bounding box center [773, 158] width 105 height 10
paste input "LP/2025/14198"
type input "LP/2025/14198"
click at [764, 147] on div "Not Requested" at bounding box center [771, 144] width 92 height 13
click at [760, 213] on span "Received OK" at bounding box center [770, 213] width 91 height 13
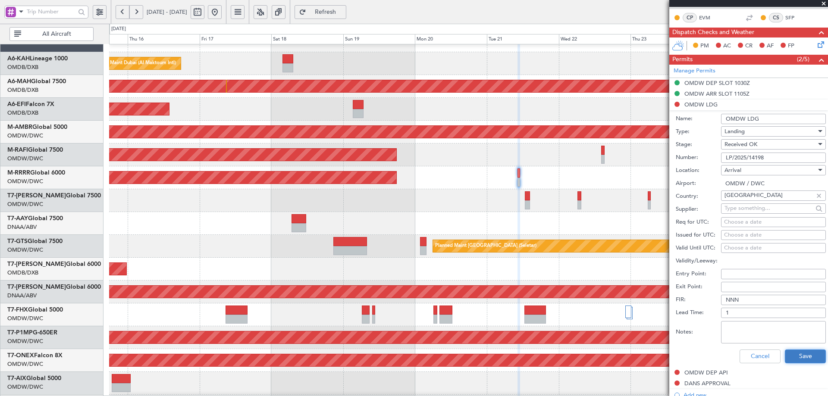
click at [789, 357] on button "Save" at bounding box center [805, 357] width 41 height 14
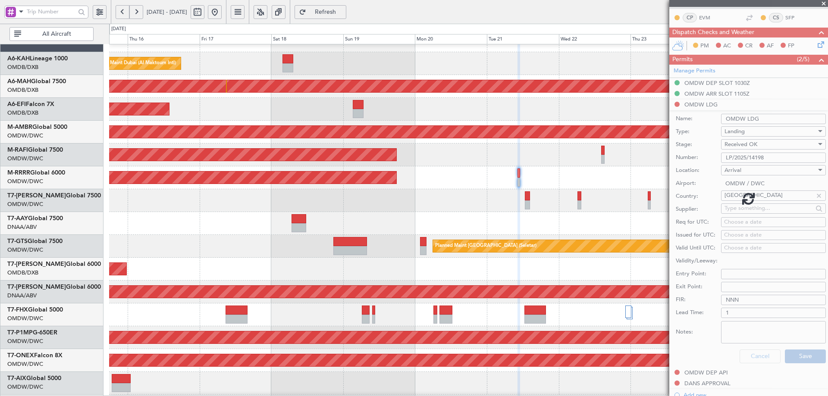
scroll to position [19, 0]
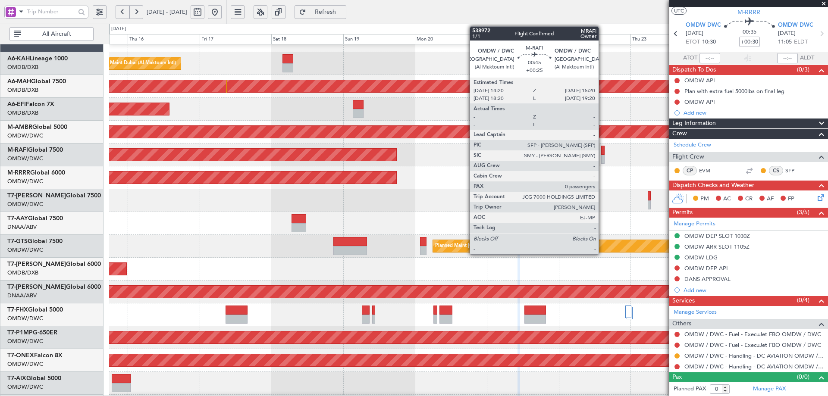
click at [603, 150] on div at bounding box center [602, 150] width 3 height 9
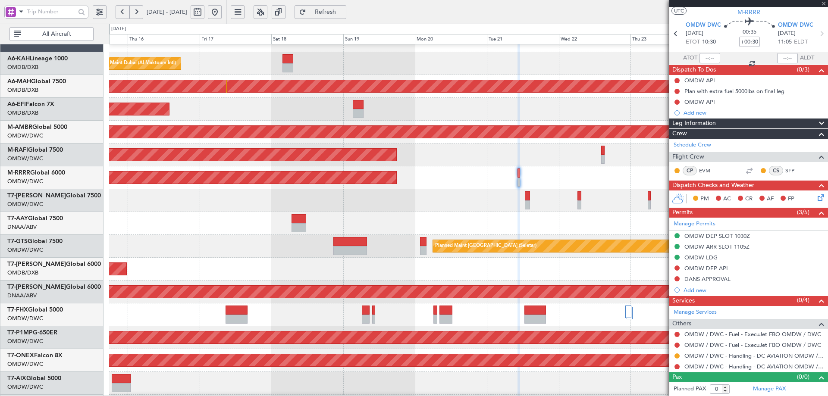
type input "+00:25"
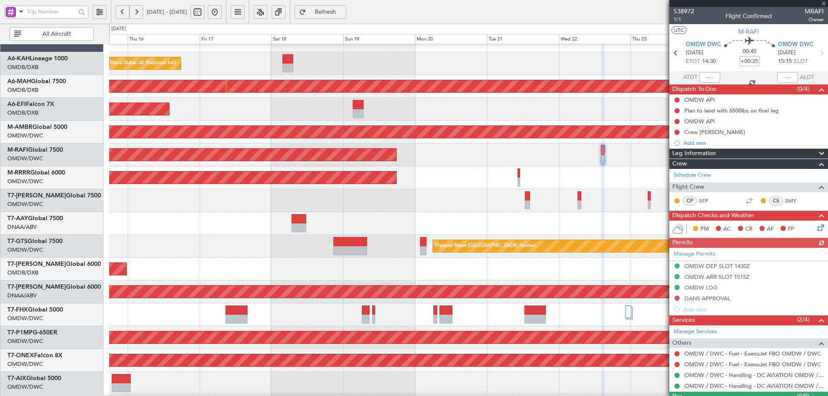
click at [697, 253] on div "Manage Permits OMDW DEP SLOT 1430Z OMDW ARR SLOT 1515Z OMDW LDG DANS APPROVAL A…" at bounding box center [748, 281] width 159 height 67
click at [710, 254] on link "Manage Permits" at bounding box center [695, 254] width 42 height 9
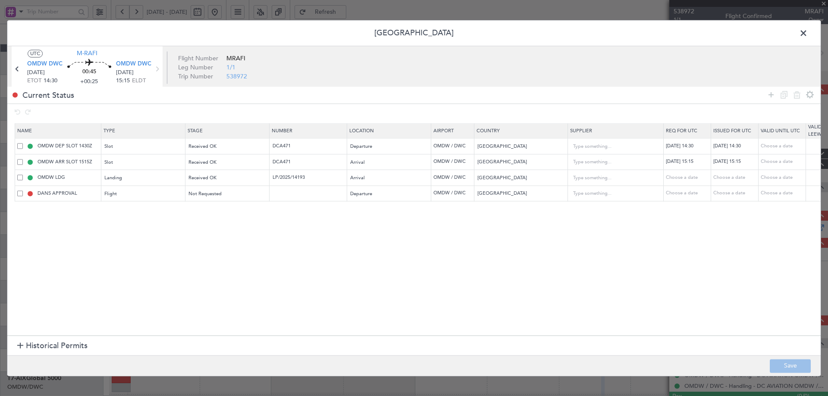
click at [38, 345] on span "Historical Permits" at bounding box center [57, 347] width 62 height 12
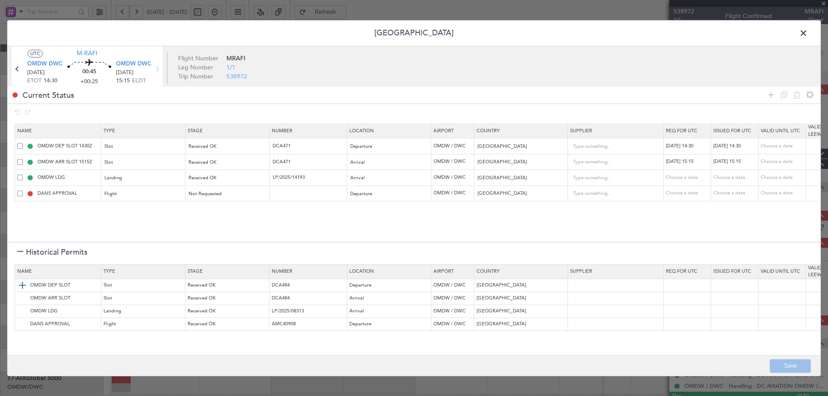
click at [20, 287] on img at bounding box center [22, 286] width 10 height 10
click at [21, 299] on img at bounding box center [22, 299] width 10 height 10
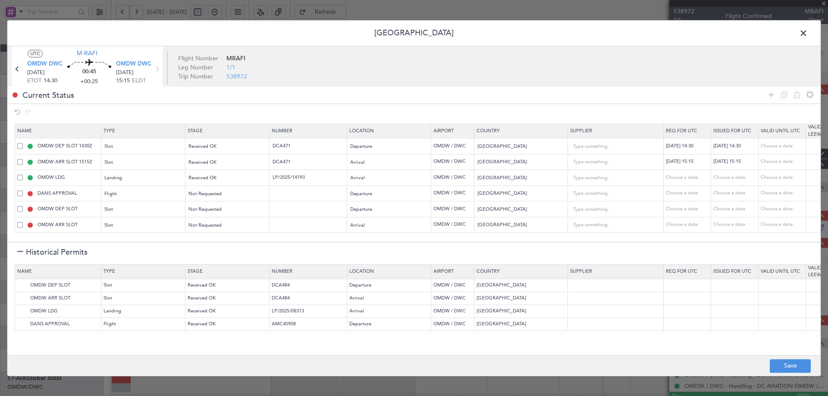
click at [20, 251] on div at bounding box center [20, 253] width 6 height 6
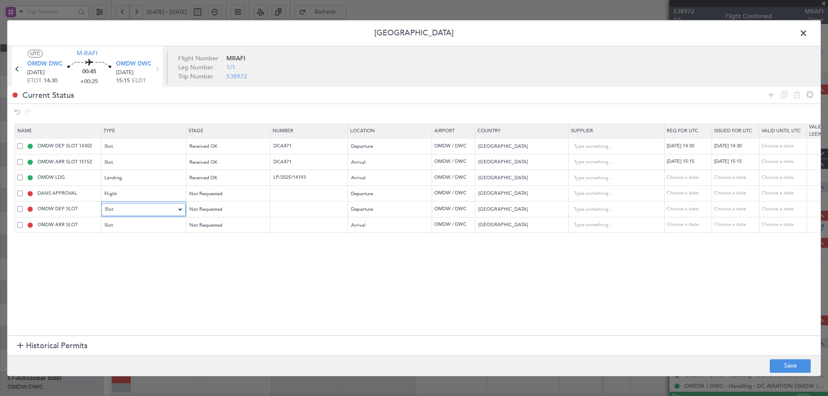
click at [115, 211] on div "Slot" at bounding box center [141, 210] width 72 height 13
click at [120, 254] on span "API" at bounding box center [143, 253] width 77 height 13
click at [129, 225] on div "Slot" at bounding box center [141, 225] width 72 height 13
drag, startPoint x: 114, startPoint y: 270, endPoint x: 137, endPoint y: 258, distance: 25.5
click at [114, 269] on span "API" at bounding box center [143, 269] width 77 height 13
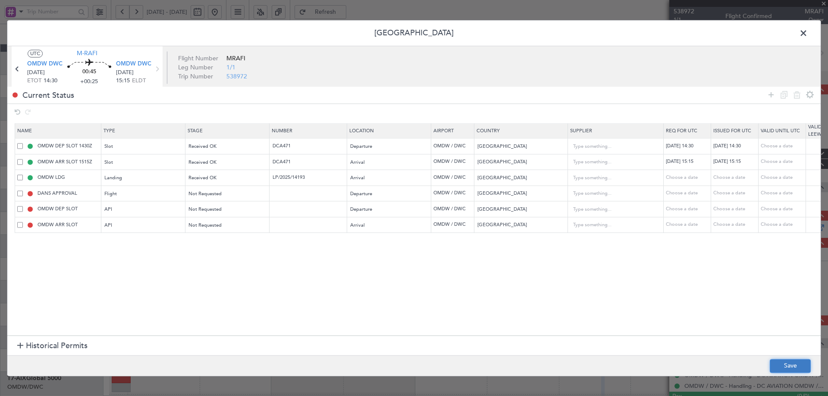
click at [776, 368] on button "Save" at bounding box center [790, 366] width 41 height 14
type input "OMDW DEP API"
type input "NNN"
type input "1"
type input "OMDW ARR API"
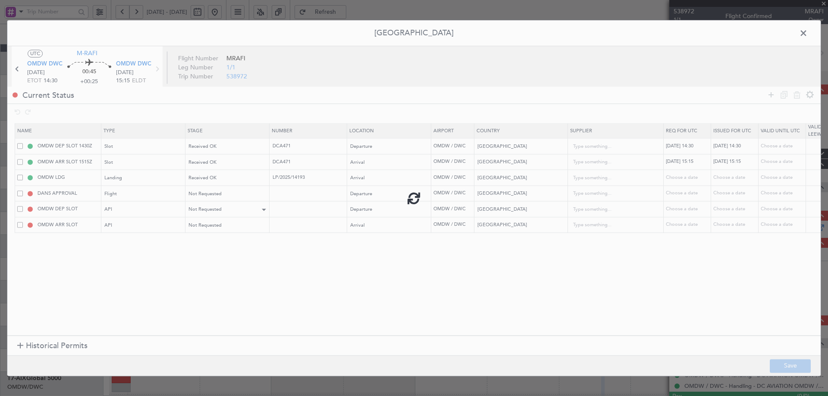
type input "NNN"
type input "1"
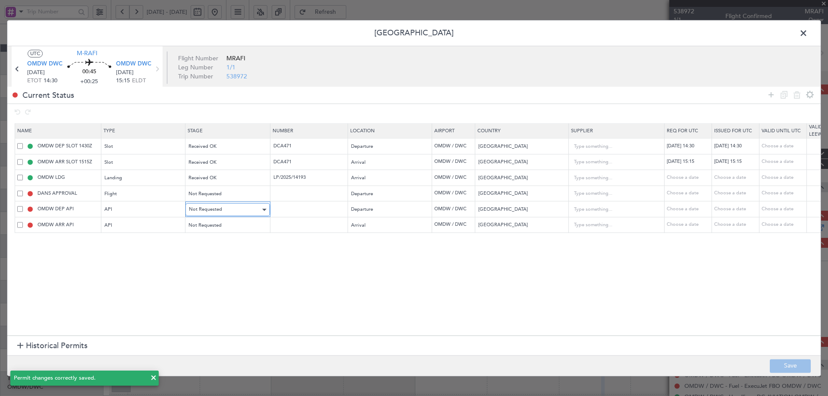
click at [222, 209] on div "Not Requested" at bounding box center [225, 210] width 72 height 13
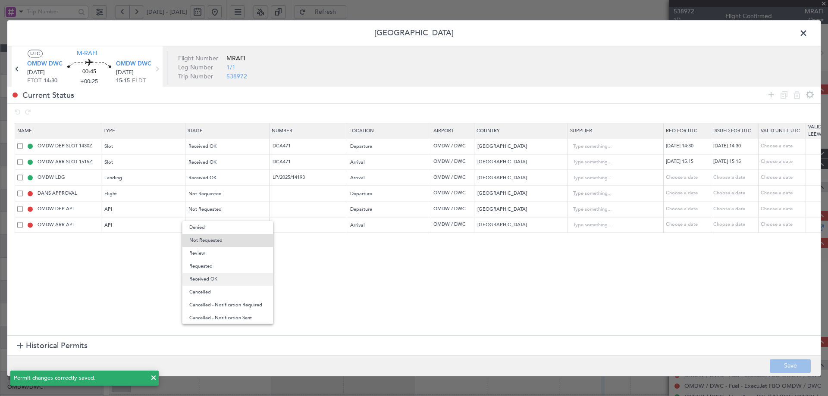
click at [215, 276] on span "Received OK" at bounding box center [227, 279] width 77 height 13
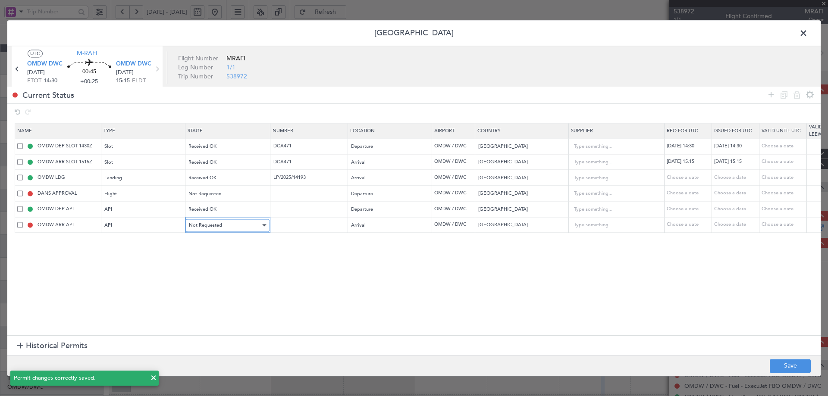
click at [234, 228] on div "Not Requested" at bounding box center [225, 225] width 72 height 13
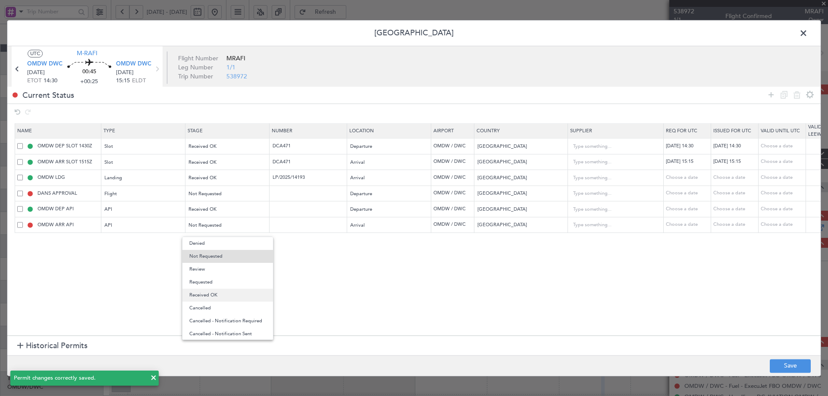
click at [211, 294] on span "Received OK" at bounding box center [227, 295] width 77 height 13
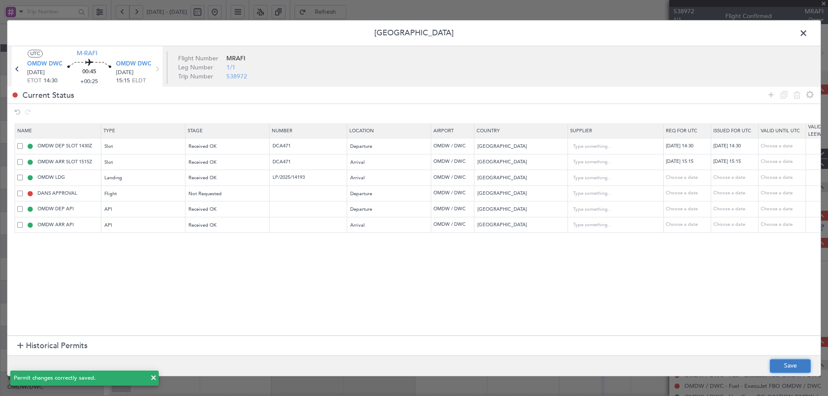
click at [785, 364] on button "Save" at bounding box center [790, 366] width 41 height 14
click at [360, 271] on section "Name Type Stage Number Location Airport Country Supplier Req For Utc Issued For…" at bounding box center [414, 229] width 814 height 214
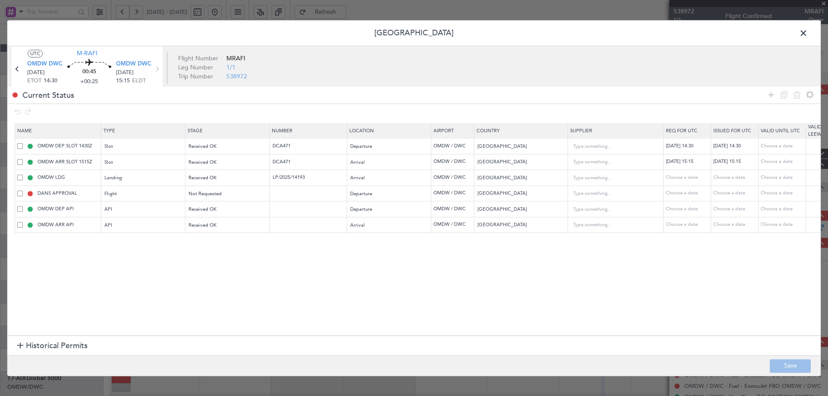
click at [808, 33] on span at bounding box center [808, 35] width 0 height 17
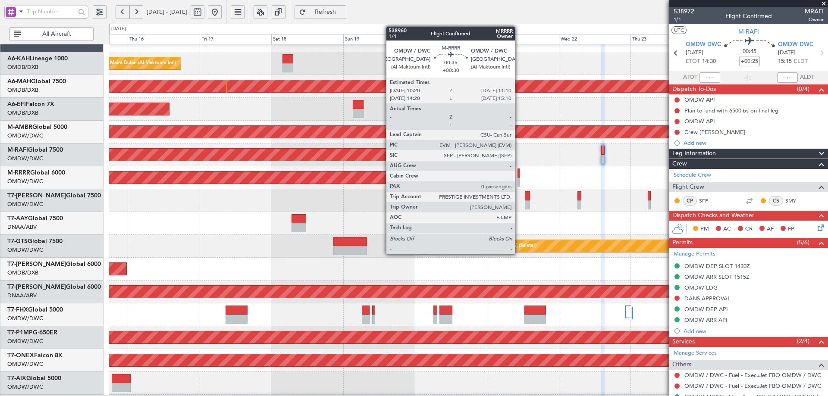
click at [519, 175] on div at bounding box center [519, 173] width 3 height 9
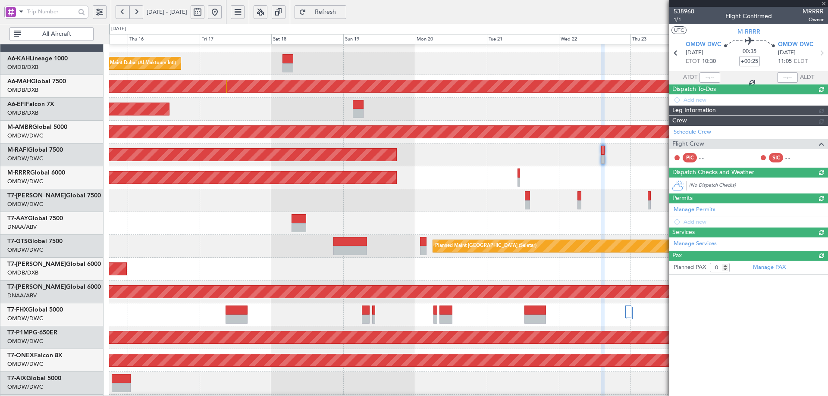
type input "+00:30"
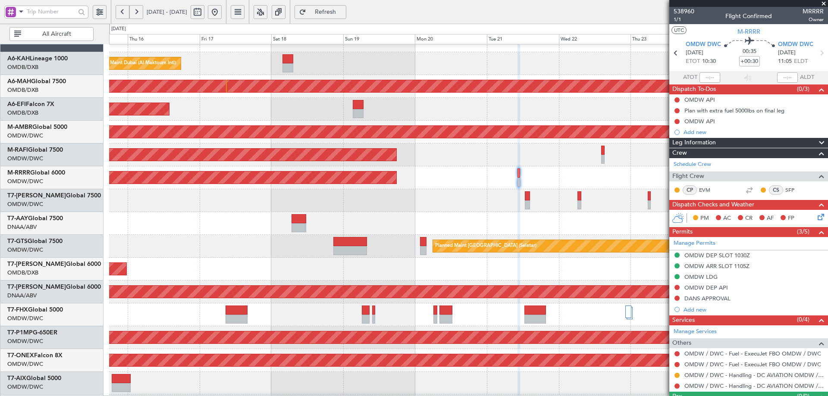
click at [343, 10] on span "Refresh" at bounding box center [325, 12] width 35 height 6
click at [703, 244] on link "Manage Permits" at bounding box center [695, 243] width 42 height 9
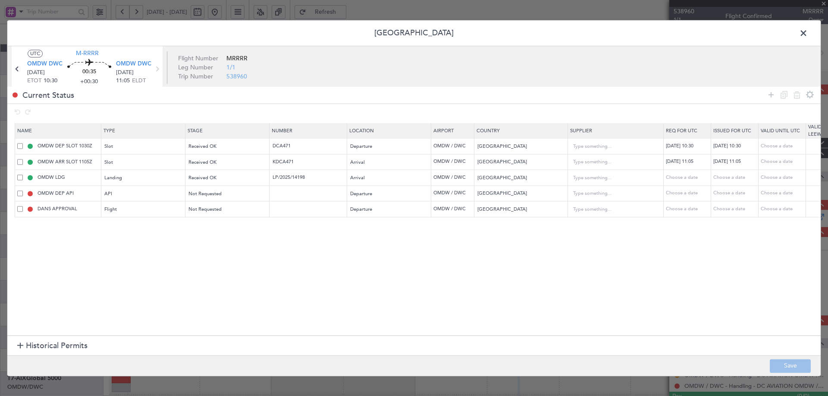
click at [34, 344] on span "Historical Permits" at bounding box center [57, 347] width 62 height 12
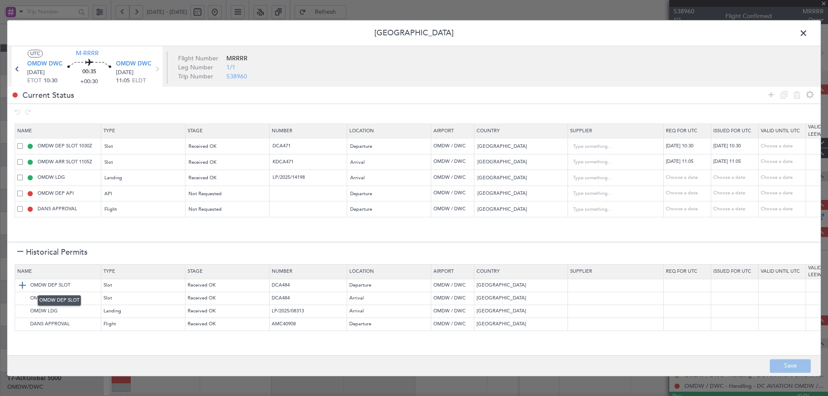
click at [23, 286] on img at bounding box center [22, 286] width 10 height 10
drag, startPoint x: 19, startPoint y: 253, endPoint x: 99, endPoint y: 242, distance: 81.1
click at [19, 253] on div at bounding box center [20, 253] width 6 height 6
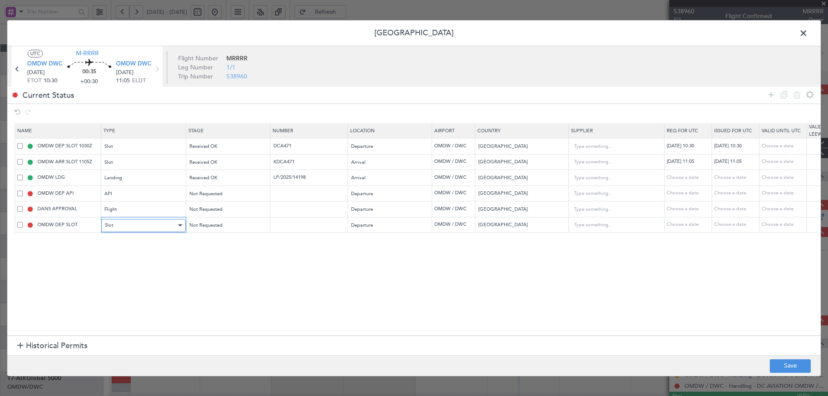
click at [135, 223] on div "Slot" at bounding box center [141, 225] width 72 height 13
click at [120, 267] on span "API" at bounding box center [143, 268] width 77 height 13
click at [223, 193] on div "Not Requested" at bounding box center [225, 194] width 72 height 13
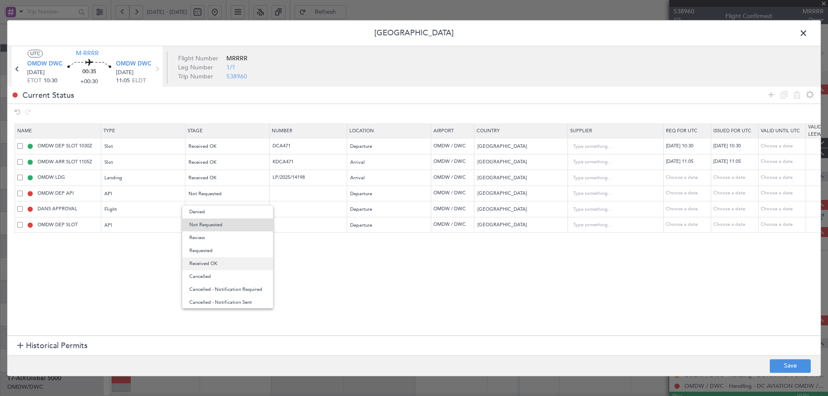
click at [209, 265] on span "Received OK" at bounding box center [227, 264] width 77 height 13
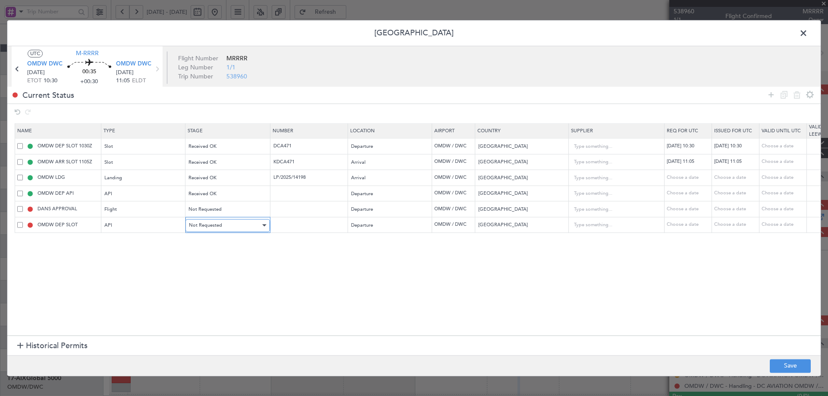
click at [226, 227] on div "Not Requested" at bounding box center [225, 225] width 72 height 13
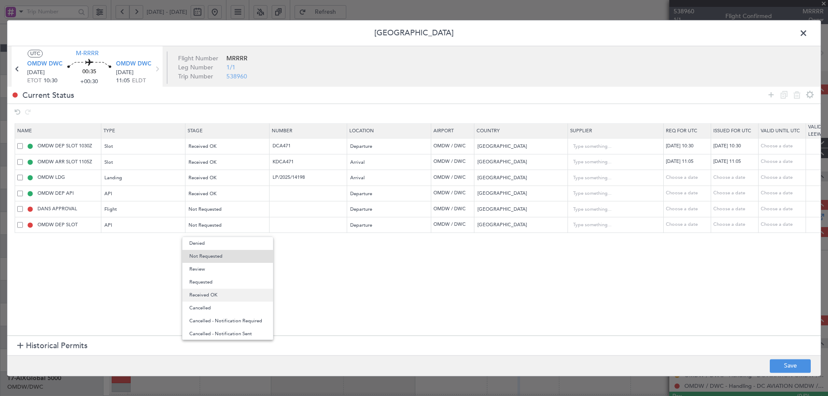
click at [203, 293] on span "Received OK" at bounding box center [227, 295] width 77 height 13
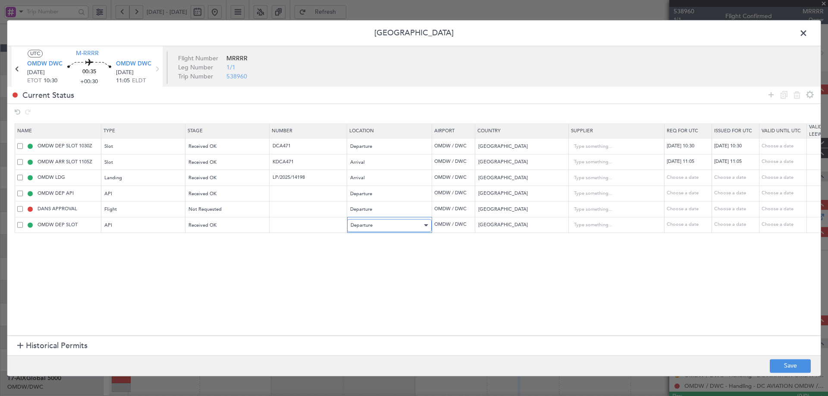
click at [361, 229] on span "Departure" at bounding box center [362, 225] width 22 height 6
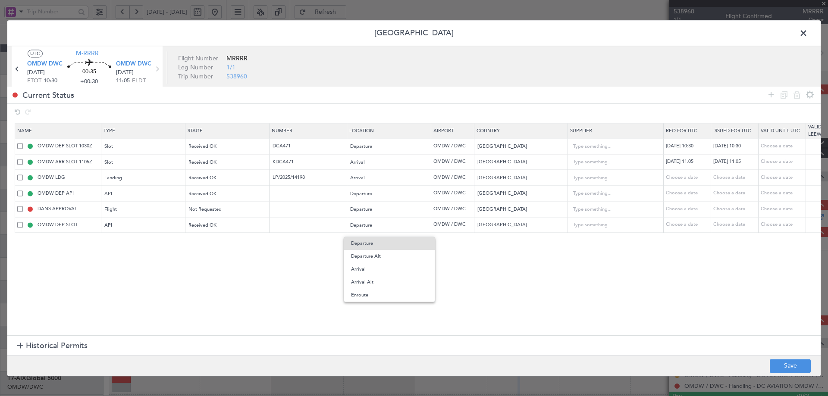
drag, startPoint x: 359, startPoint y: 267, endPoint x: 276, endPoint y: 306, distance: 91.7
click at [359, 269] on span "Arrival" at bounding box center [389, 269] width 77 height 13
click at [274, 306] on section "Name Type Stage Number Location Airport Country Supplier Req For Utc Issued For…" at bounding box center [414, 229] width 814 height 214
click at [802, 365] on button "Save" at bounding box center [790, 366] width 41 height 14
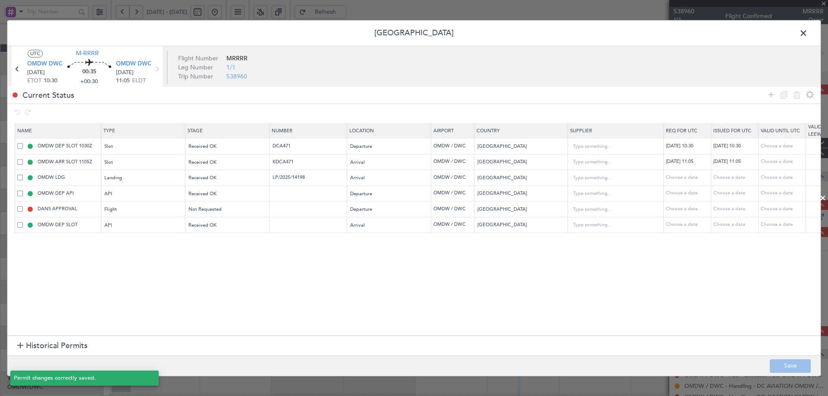
type input "OMDW ARR API"
type input "NNN"
type input "1"
click at [808, 30] on span at bounding box center [808, 35] width 0 height 17
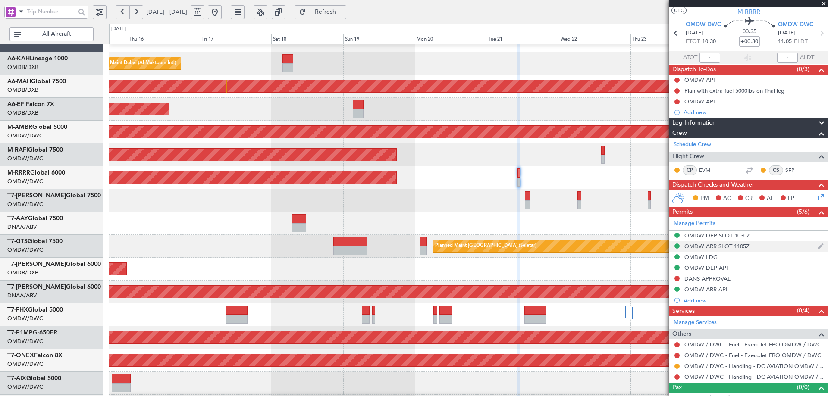
scroll to position [30, 0]
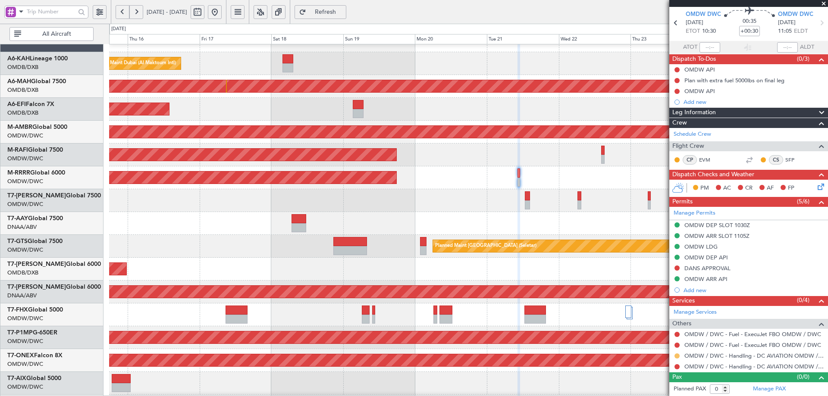
click at [676, 357] on button at bounding box center [677, 356] width 5 height 5
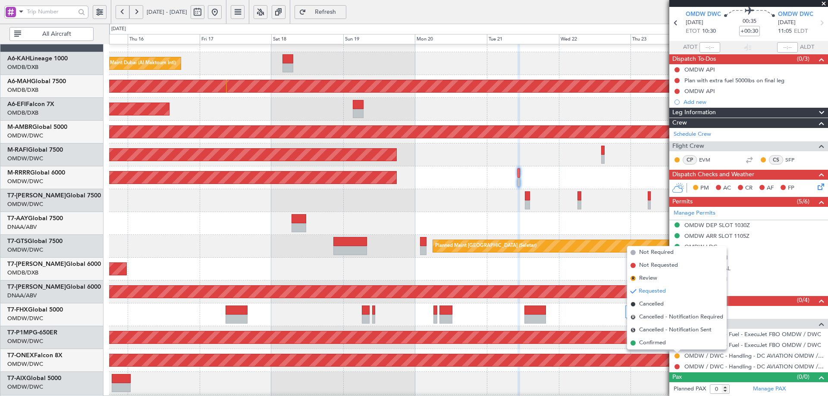
drag, startPoint x: 647, startPoint y: 343, endPoint x: 661, endPoint y: 363, distance: 24.8
click at [646, 343] on span "Confirmed" at bounding box center [652, 343] width 27 height 9
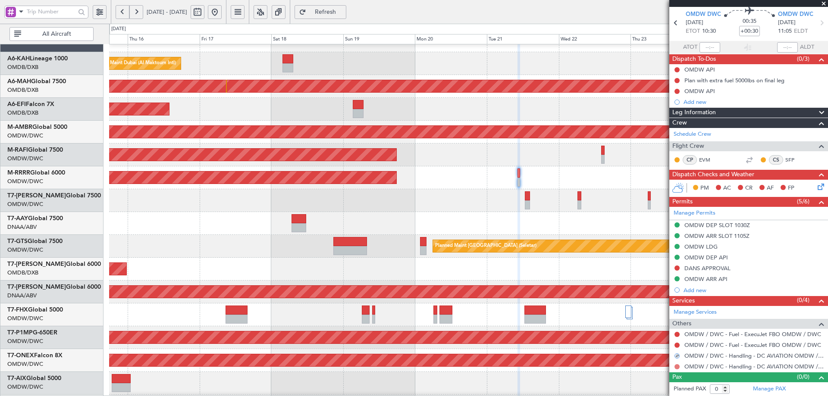
click at [675, 367] on button at bounding box center [677, 366] width 5 height 5
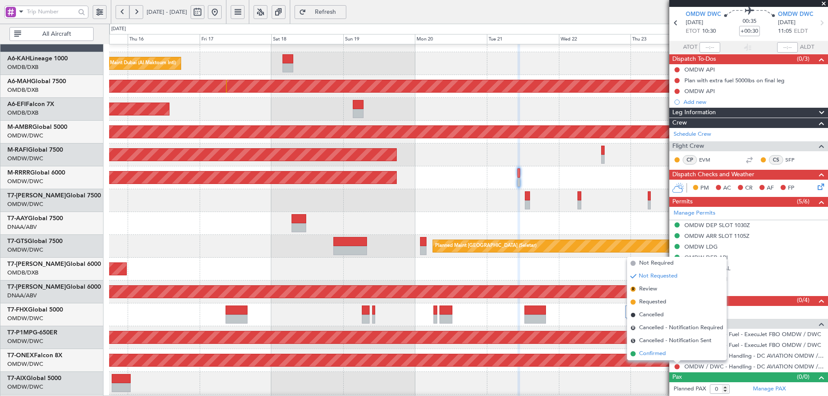
click at [655, 355] on span "Confirmed" at bounding box center [652, 354] width 27 height 9
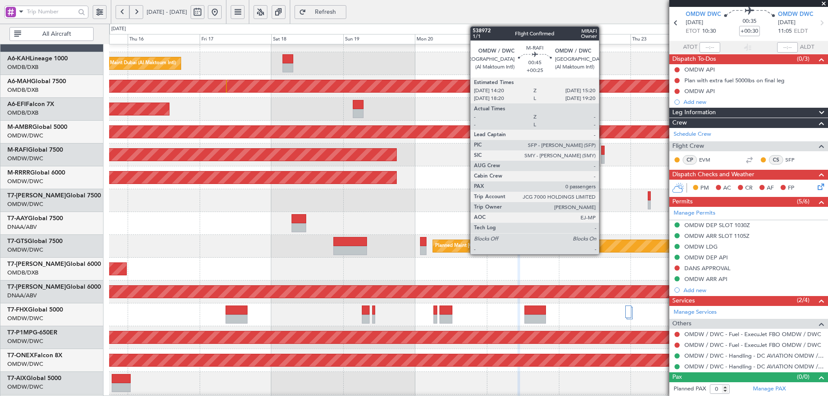
click at [603, 151] on div at bounding box center [602, 150] width 3 height 9
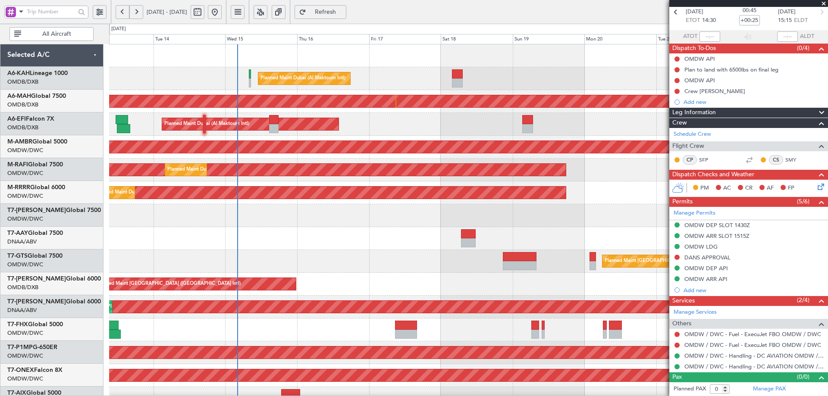
scroll to position [0, 0]
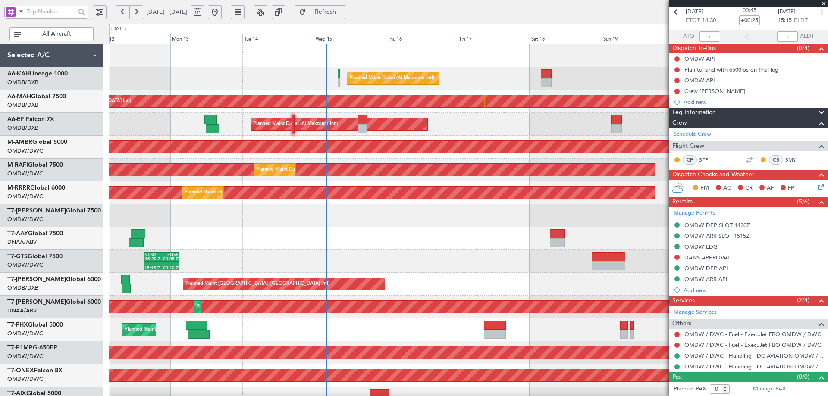
click at [449, 272] on div "Planned Maint [GEOGRAPHIC_DATA] (Seletar) 15:15 Z 03:10 Z VTBD 15:20 Z EGSS 03:…" at bounding box center [468, 261] width 719 height 23
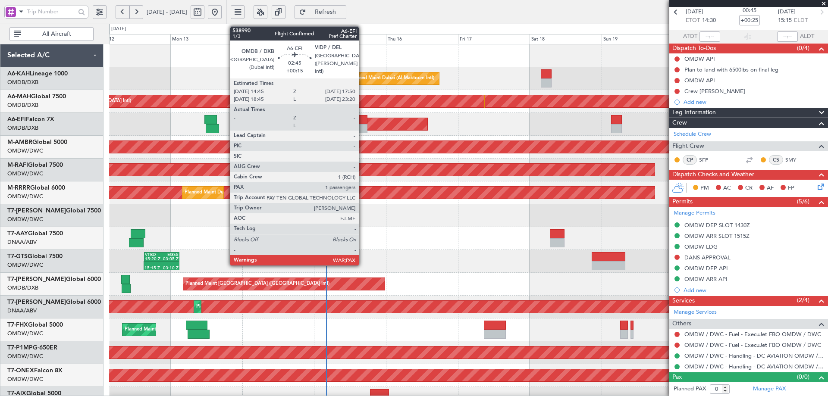
click at [363, 123] on div at bounding box center [362, 119] width 9 height 9
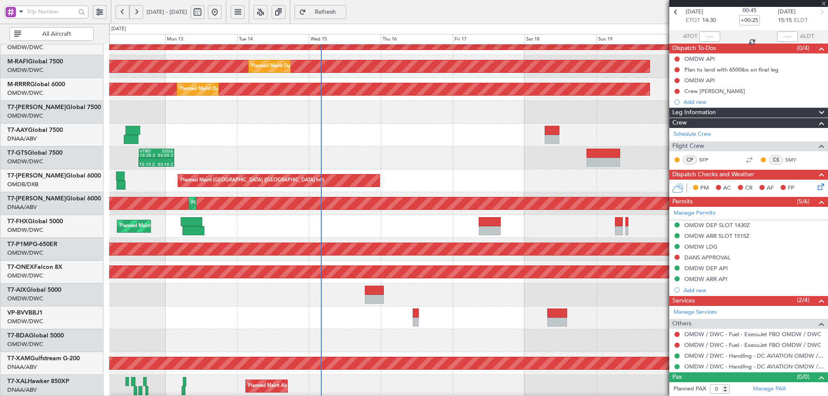
scroll to position [106, 0]
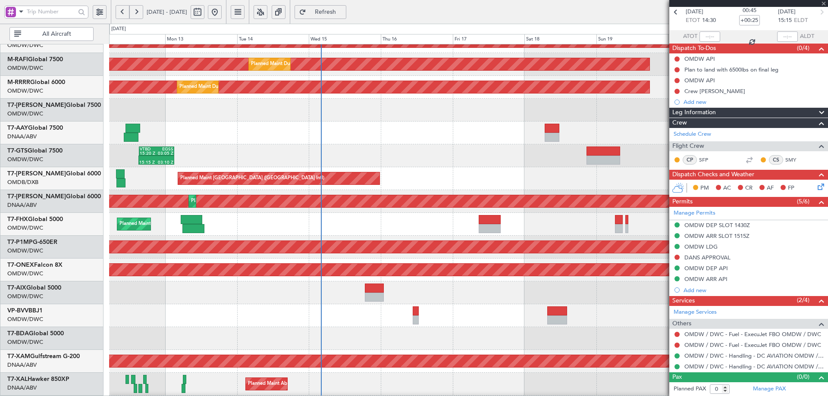
click at [383, 185] on div "Planned Maint [GEOGRAPHIC_DATA] ([GEOGRAPHIC_DATA] Intl) Planned Maint [GEOGRAP…" at bounding box center [468, 178] width 719 height 23
type input "+00:15"
type input "3"
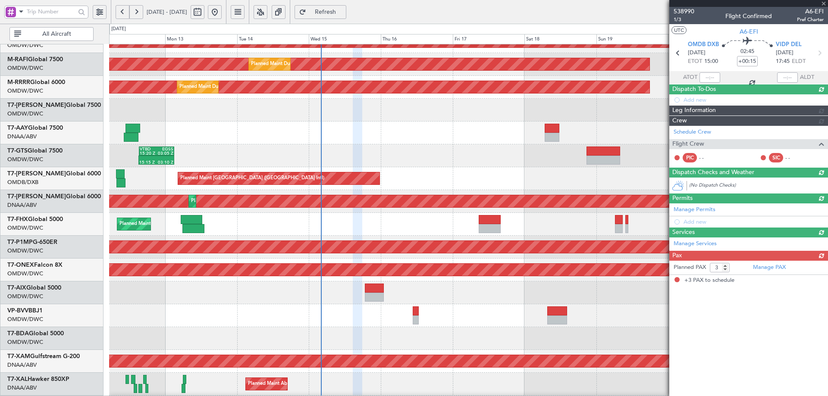
scroll to position [0, 0]
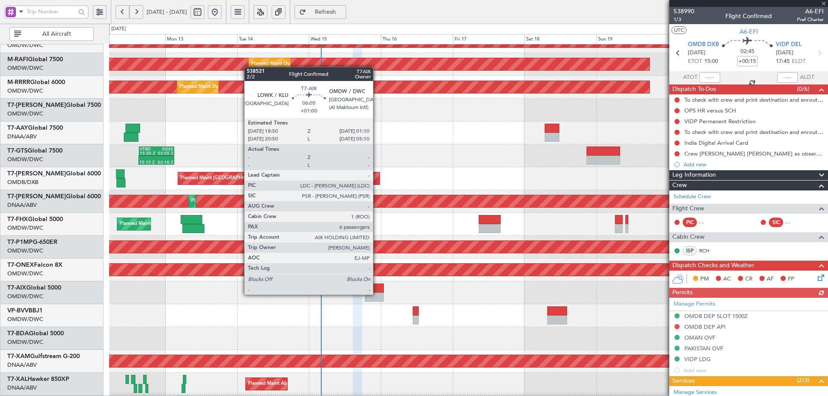
click at [377, 294] on div at bounding box center [374, 297] width 19 height 9
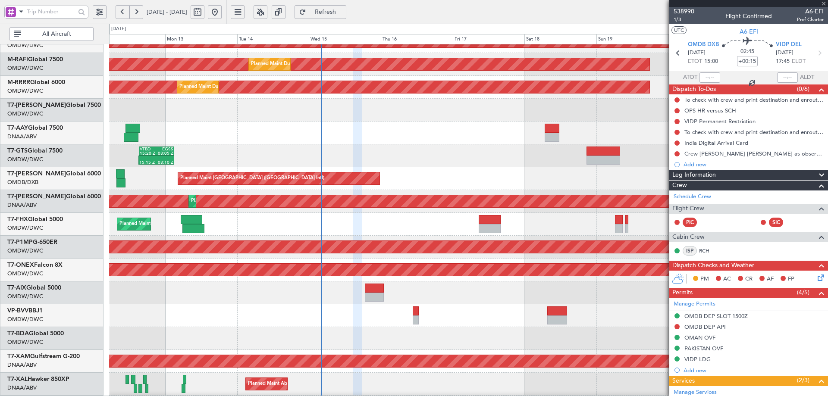
type input "+01:00"
type input "6"
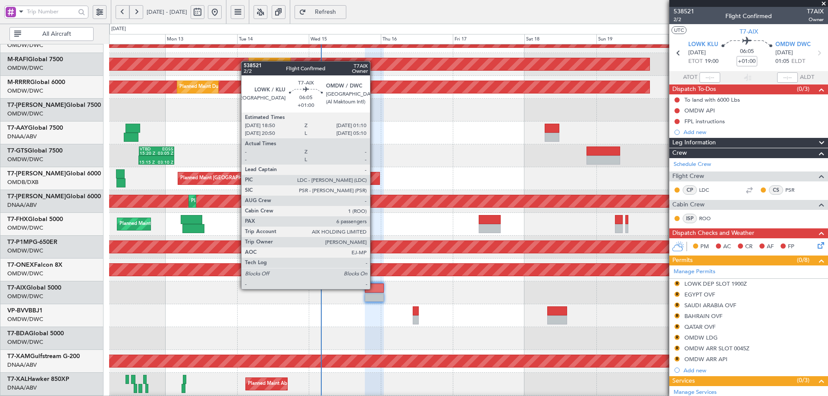
click at [374, 289] on div at bounding box center [374, 288] width 19 height 9
